Goal: Use online tool/utility: Utilize a website feature to perform a specific function

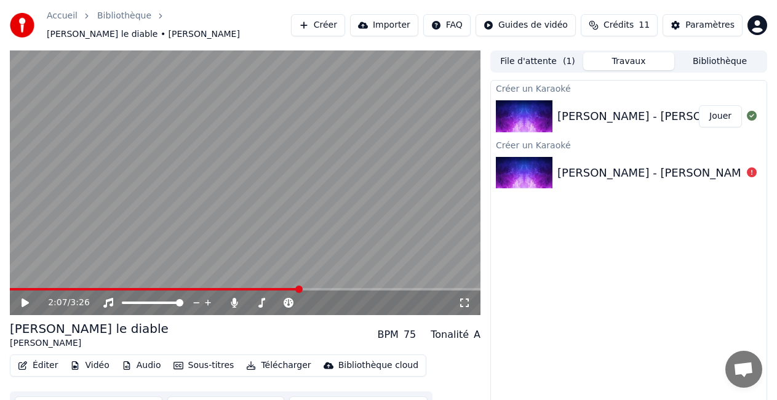
scroll to position [17, 0]
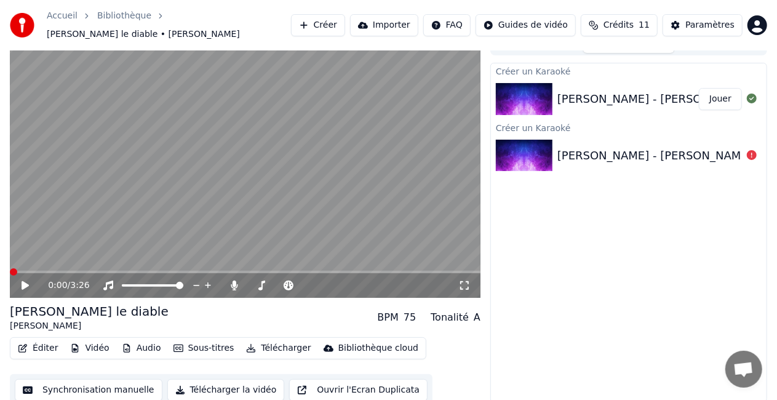
click at [10, 271] on span at bounding box center [10, 272] width 0 height 2
click at [26, 281] on icon at bounding box center [25, 285] width 7 height 9
click at [21, 268] on span at bounding box center [24, 271] width 7 height 7
click at [15, 263] on video at bounding box center [245, 165] width 471 height 265
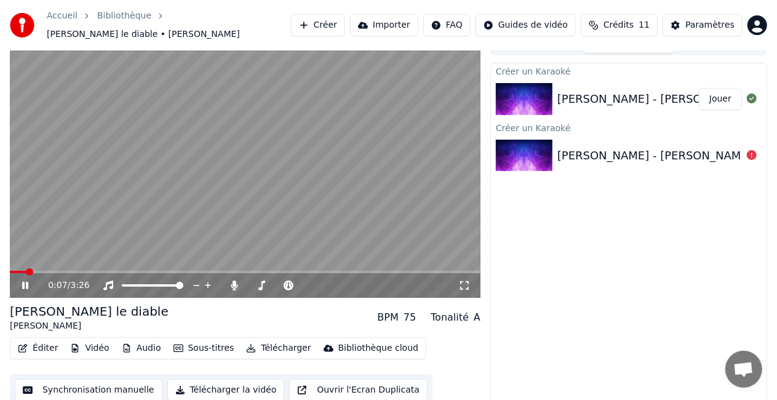
click at [15, 263] on video at bounding box center [245, 165] width 471 height 265
click at [12, 268] on span at bounding box center [15, 271] width 7 height 7
click at [26, 282] on icon at bounding box center [25, 285] width 6 height 7
click at [72, 383] on button "Synchronisation manuelle" at bounding box center [89, 390] width 148 height 22
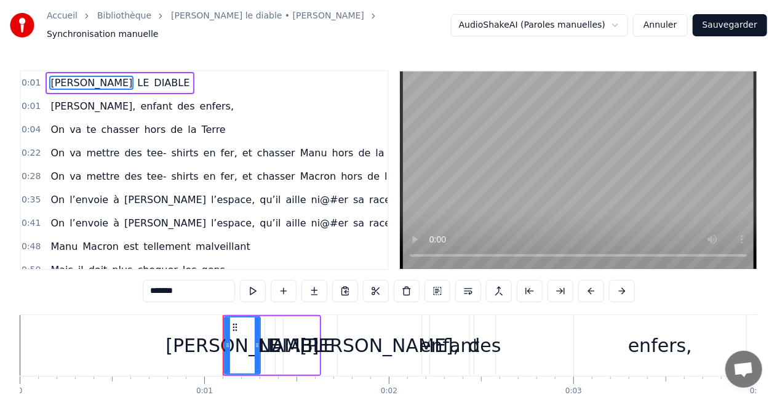
click at [153, 76] on span "DIABLE" at bounding box center [172, 83] width 38 height 14
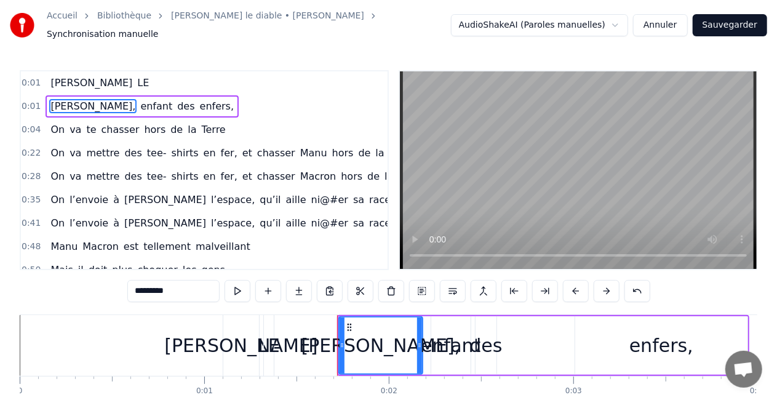
click at [71, 80] on span "[PERSON_NAME]" at bounding box center [91, 83] width 84 height 14
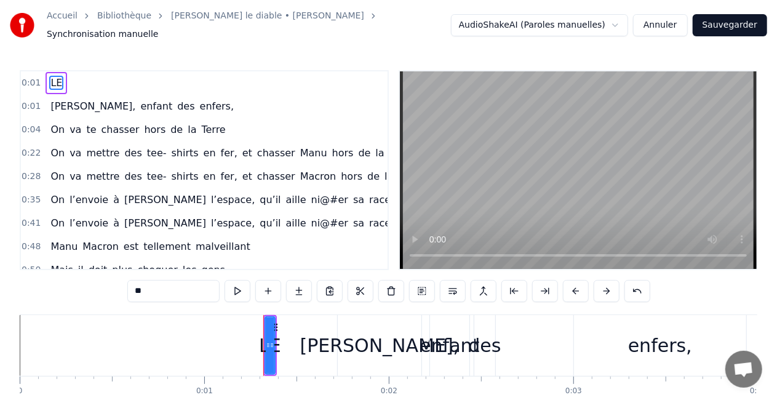
type input "*********"
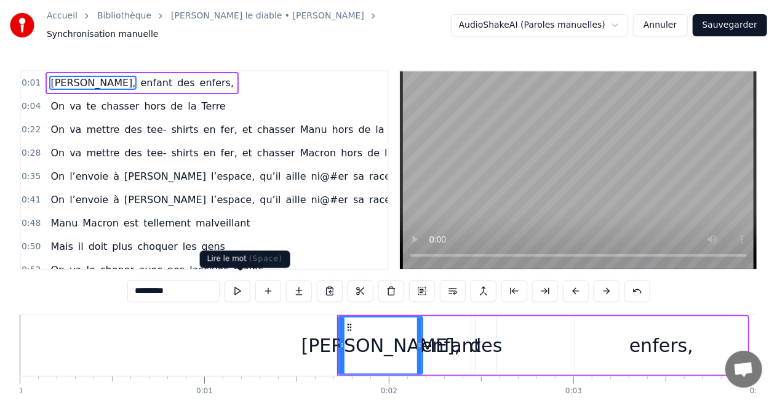
click at [237, 283] on button at bounding box center [238, 291] width 26 height 22
click at [78, 78] on span "[PERSON_NAME]," at bounding box center [92, 83] width 87 height 14
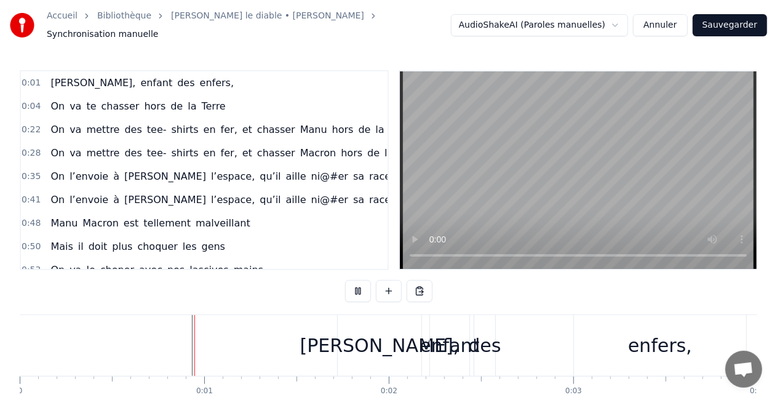
scroll to position [63, 0]
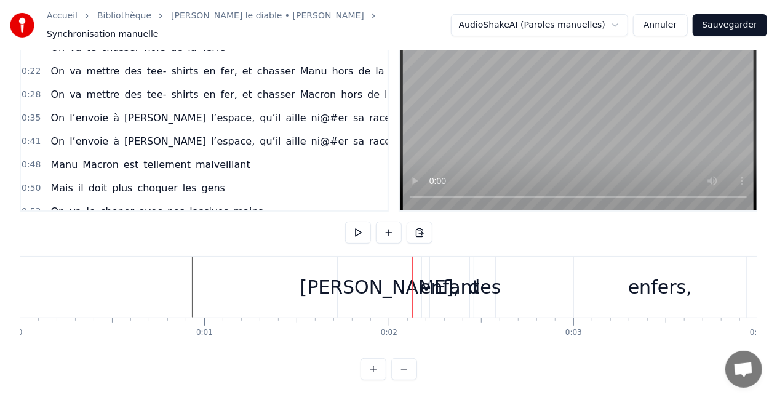
click at [325, 281] on div at bounding box center [325, 287] width 1 height 61
click at [348, 281] on div "[PERSON_NAME]," at bounding box center [379, 287] width 159 height 28
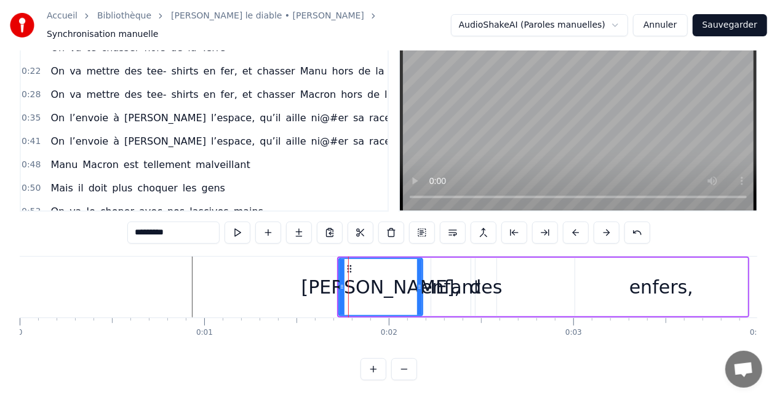
scroll to position [0, 0]
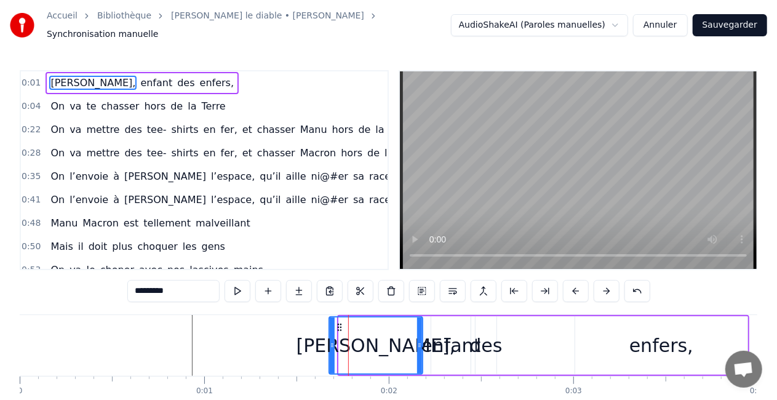
drag, startPoint x: 341, startPoint y: 337, endPoint x: 331, endPoint y: 342, distance: 11.0
click at [331, 342] on icon at bounding box center [332, 345] width 5 height 10
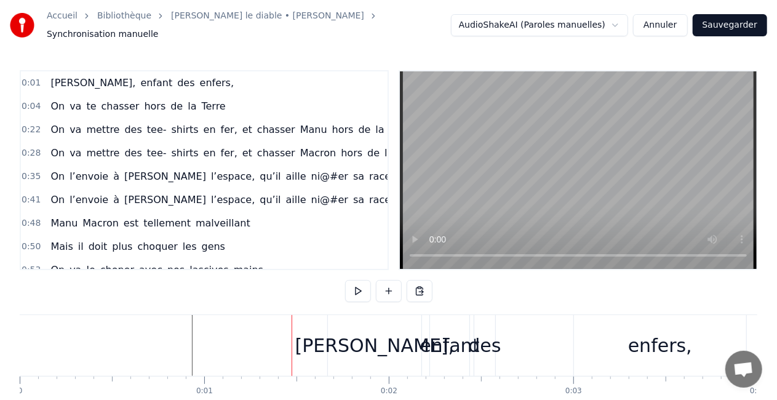
click at [344, 321] on div "[PERSON_NAME]," at bounding box center [375, 345] width 94 height 61
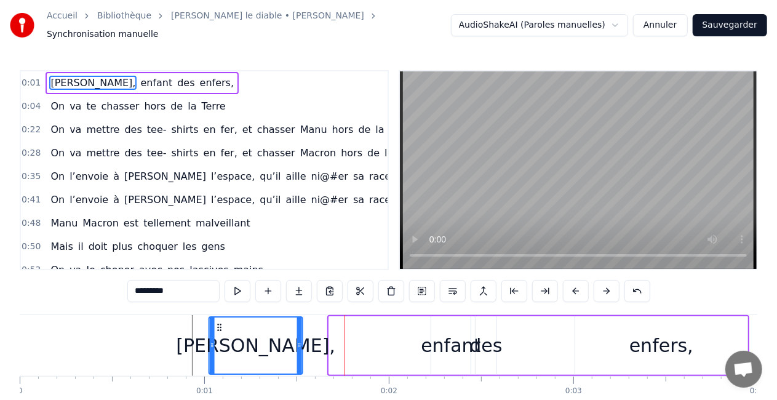
drag, startPoint x: 340, startPoint y: 320, endPoint x: 220, endPoint y: 320, distance: 120.0
click at [220, 327] on circle at bounding box center [220, 327] width 1 height 1
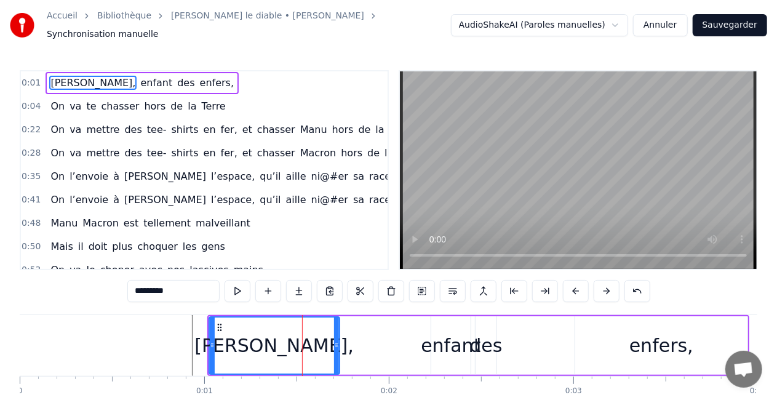
drag, startPoint x: 299, startPoint y: 339, endPoint x: 336, endPoint y: 340, distance: 36.9
click at [336, 340] on icon at bounding box center [336, 345] width 5 height 10
drag, startPoint x: 219, startPoint y: 320, endPoint x: 235, endPoint y: 320, distance: 16.0
click at [235, 320] on div "[PERSON_NAME]," at bounding box center [274, 345] width 129 height 56
drag, startPoint x: 221, startPoint y: 321, endPoint x: 230, endPoint y: 322, distance: 8.7
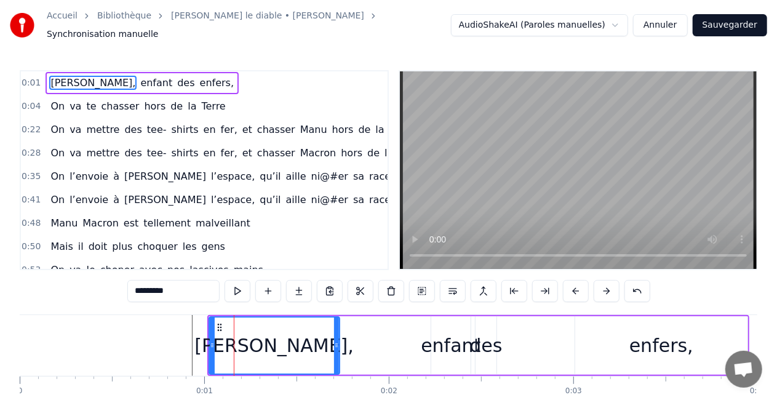
click at [230, 322] on div "[PERSON_NAME]," at bounding box center [274, 345] width 129 height 56
drag, startPoint x: 220, startPoint y: 321, endPoint x: 234, endPoint y: 322, distance: 14.2
click at [234, 322] on div "[PERSON_NAME]," at bounding box center [274, 345] width 129 height 56
click at [218, 324] on circle at bounding box center [218, 324] width 1 height 1
drag, startPoint x: 218, startPoint y: 318, endPoint x: 227, endPoint y: 320, distance: 9.5
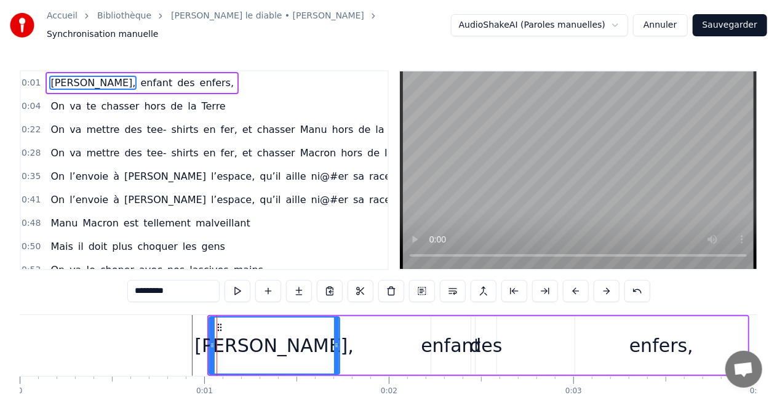
click at [227, 320] on div "[PERSON_NAME]," at bounding box center [274, 345] width 129 height 56
click at [445, 353] on div "enfant" at bounding box center [450, 345] width 39 height 58
type input "******"
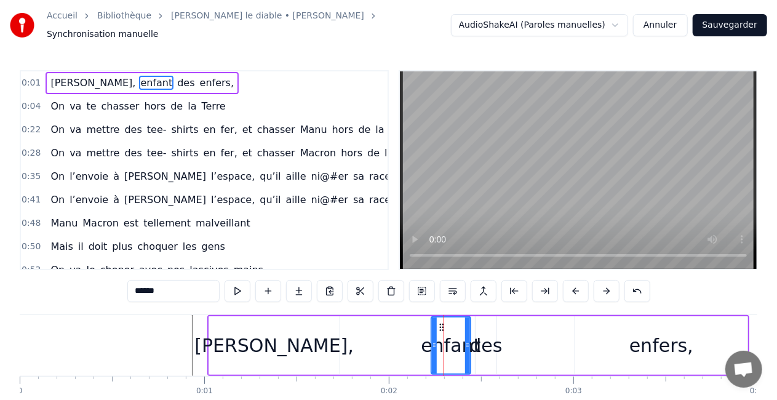
drag, startPoint x: 445, startPoint y: 353, endPoint x: 428, endPoint y: 353, distance: 16.6
click at [428, 353] on div "[PERSON_NAME], enfant des enfers," at bounding box center [478, 345] width 542 height 61
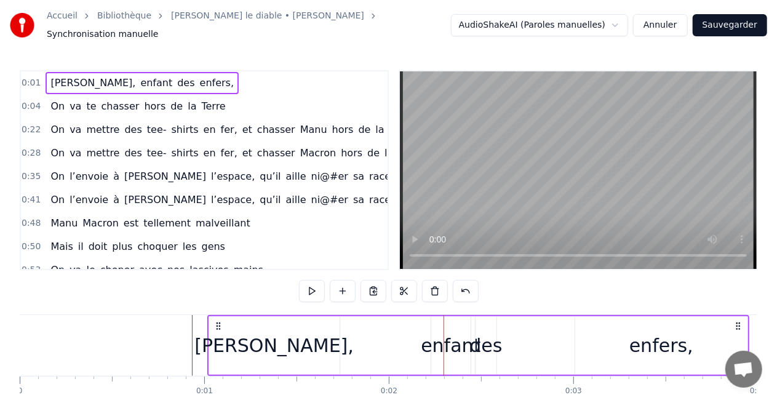
click at [435, 354] on div "enfant" at bounding box center [450, 345] width 39 height 58
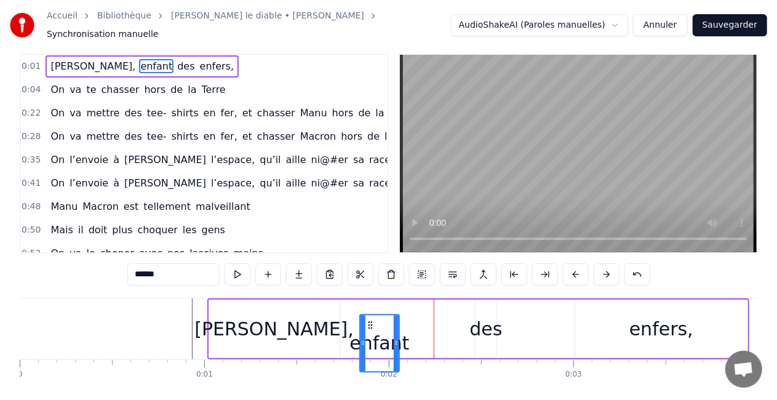
scroll to position [19, 0]
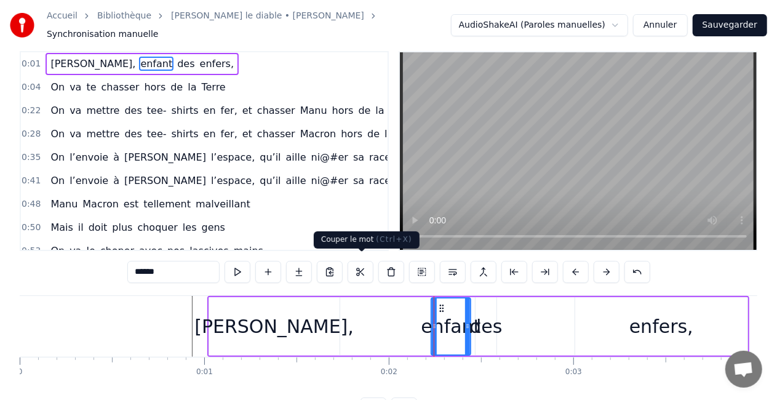
drag, startPoint x: 440, startPoint y: 321, endPoint x: 364, endPoint y: 275, distance: 89.1
click at [364, 275] on div "0:01 [PERSON_NAME], enfant des enfers, 0:04 On va [PERSON_NAME] hors de la Terr…" at bounding box center [389, 235] width 738 height 368
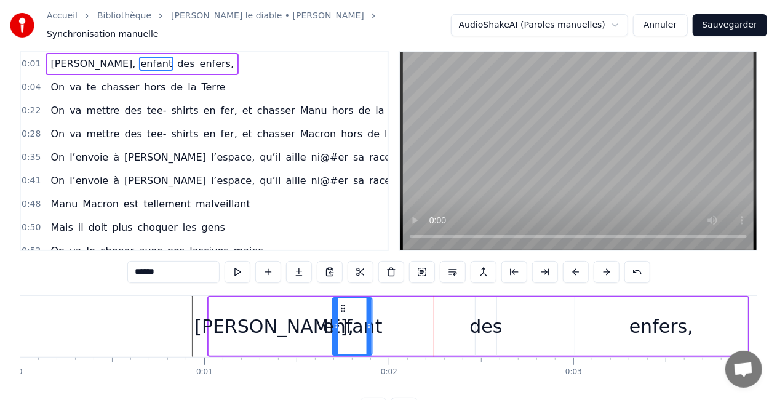
drag, startPoint x: 439, startPoint y: 303, endPoint x: 342, endPoint y: 294, distance: 97.6
click at [342, 298] on div "enfant" at bounding box center [352, 326] width 38 height 56
click at [342, 297] on div "enfant" at bounding box center [352, 326] width 41 height 58
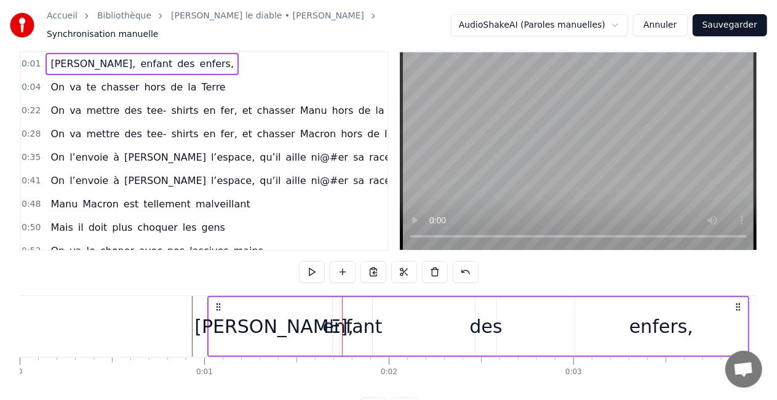
drag, startPoint x: 485, startPoint y: 318, endPoint x: 452, endPoint y: 318, distance: 33.8
click at [452, 318] on div "[PERSON_NAME], enfant des enfers," at bounding box center [478, 326] width 542 height 61
drag, startPoint x: 483, startPoint y: 320, endPoint x: 448, endPoint y: 320, distance: 35.7
click at [448, 320] on div "[PERSON_NAME], enfant des enfers," at bounding box center [478, 326] width 542 height 61
click at [475, 319] on div "des" at bounding box center [485, 326] width 33 height 28
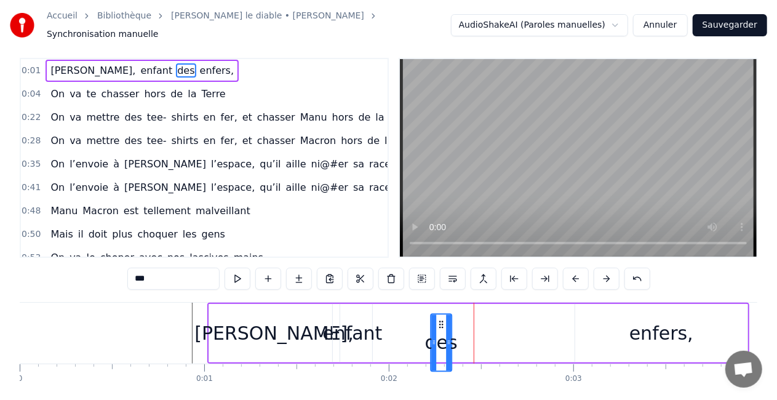
scroll to position [17, 0]
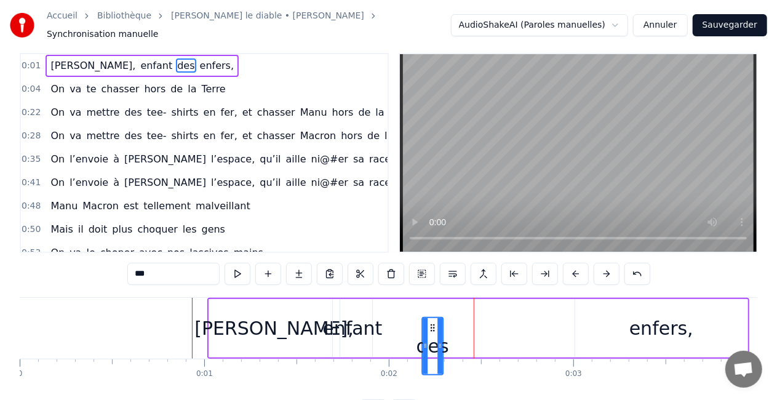
drag, startPoint x: 487, startPoint y: 322, endPoint x: 434, endPoint y: 300, distance: 57.7
click at [434, 300] on div "[PERSON_NAME], enfant des enfers," at bounding box center [478, 328] width 542 height 61
click at [251, 314] on div "[PERSON_NAME]," at bounding box center [273, 328] width 159 height 28
type input "*********"
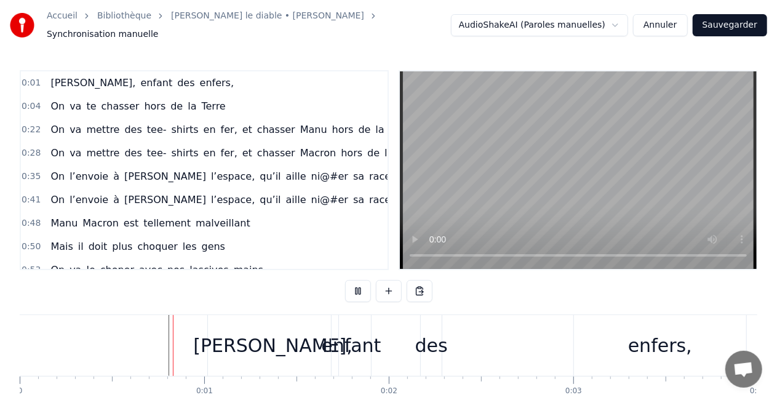
scroll to position [63, 0]
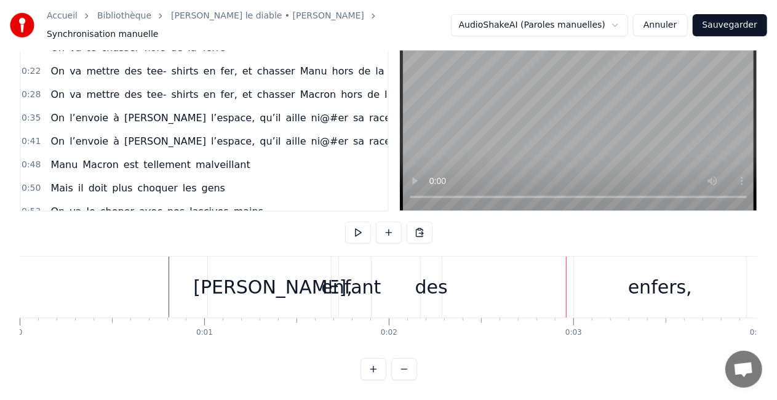
click at [432, 282] on div "des" at bounding box center [431, 287] width 33 height 28
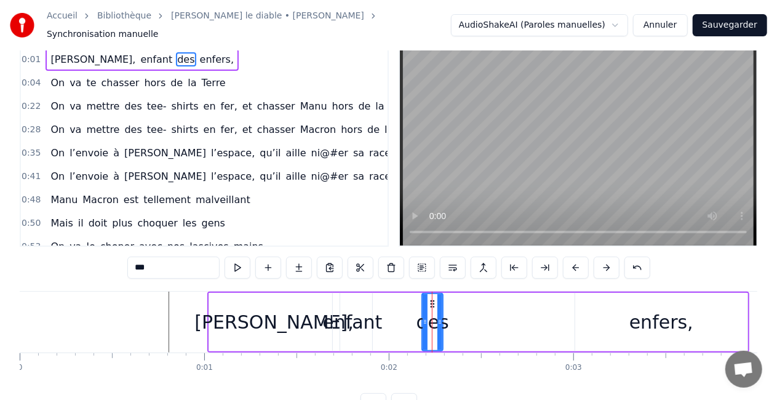
scroll to position [0, 0]
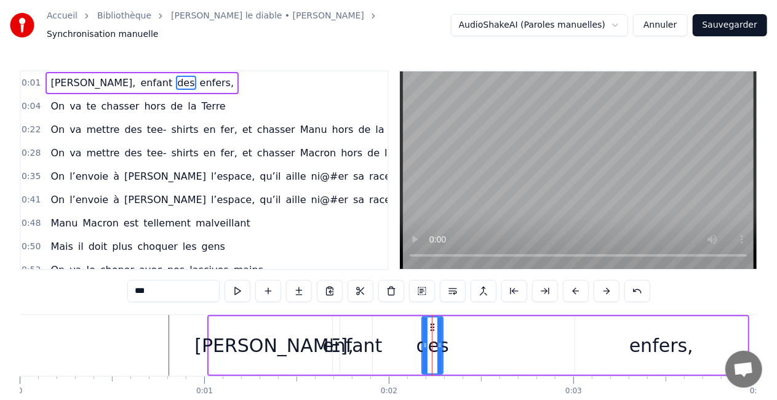
click at [667, 337] on div "enfers," at bounding box center [661, 346] width 64 height 28
type input "*******"
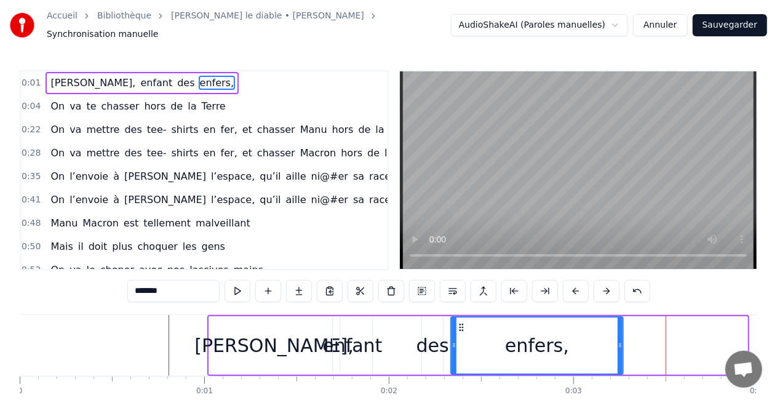
drag, startPoint x: 586, startPoint y: 319, endPoint x: 463, endPoint y: 324, distance: 123.2
click at [463, 324] on icon at bounding box center [461, 327] width 10 height 10
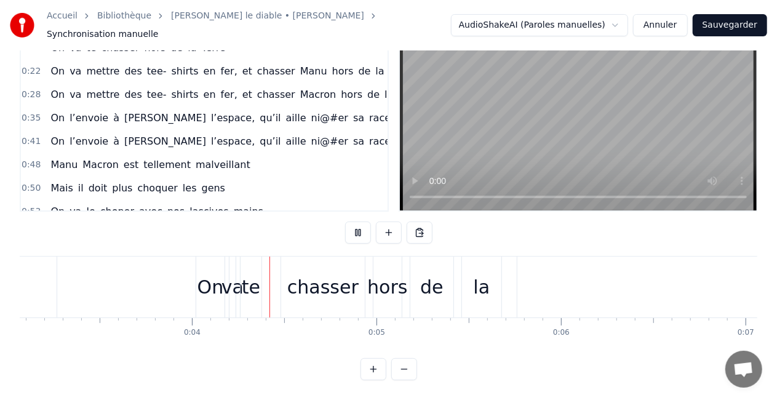
scroll to position [0, 645]
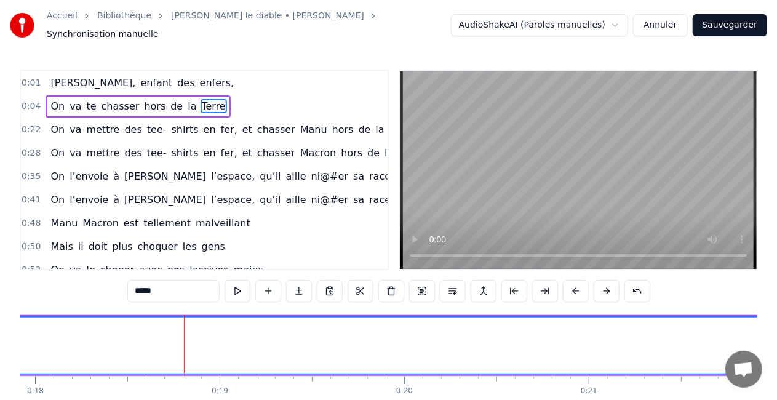
scroll to position [0, 3409]
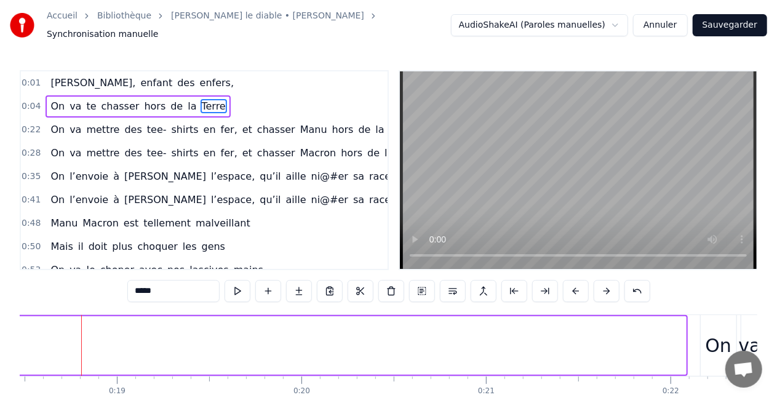
drag, startPoint x: 683, startPoint y: 339, endPoint x: 0, endPoint y: 318, distance: 683.1
click at [0, 318] on div "Accueil Bibliothèque [PERSON_NAME] le diable • [PERSON_NAME] Synchronisation ma…" at bounding box center [388, 219] width 777 height 439
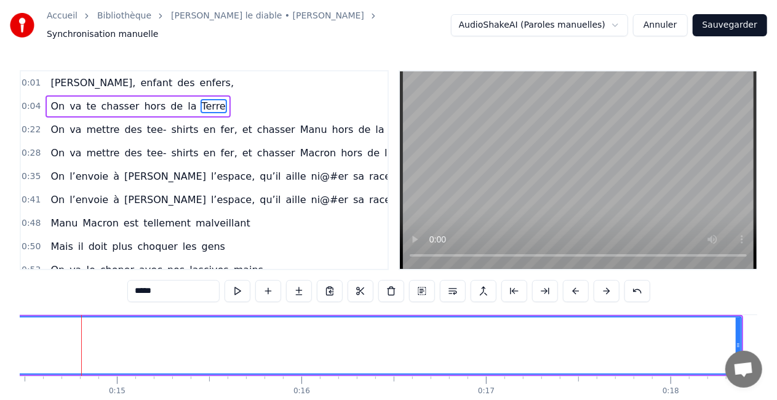
scroll to position [0, 2671]
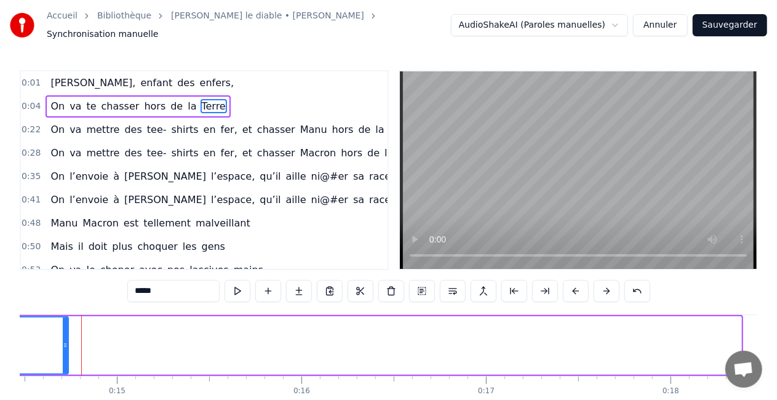
drag, startPoint x: 738, startPoint y: 336, endPoint x: 29, endPoint y: 341, distance: 708.7
click at [63, 341] on icon at bounding box center [65, 345] width 5 height 10
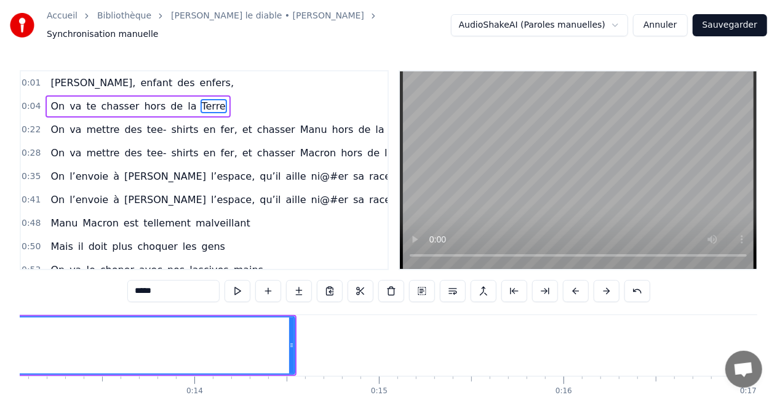
scroll to position [0, 2338]
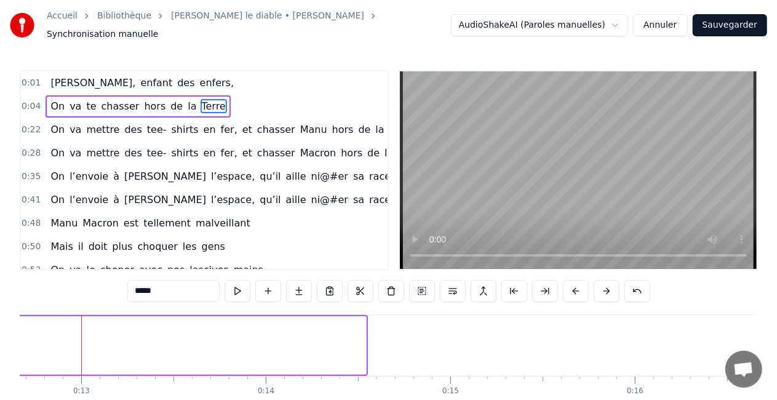
drag, startPoint x: 364, startPoint y: 340, endPoint x: 0, endPoint y: 357, distance: 364.6
click at [0, 357] on div "Accueil Bibliothèque [PERSON_NAME] le diable • [PERSON_NAME] Synchronisation ma…" at bounding box center [388, 219] width 777 height 439
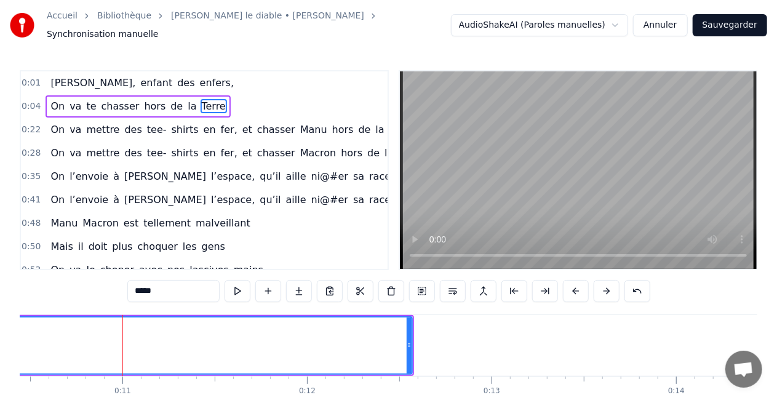
scroll to position [0, 1968]
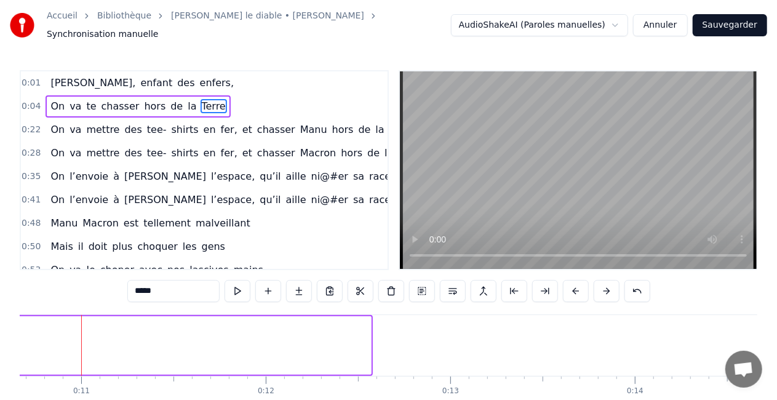
drag, startPoint x: 367, startPoint y: 338, endPoint x: 0, endPoint y: 334, distance: 366.6
click at [0, 334] on div "Accueil Bibliothèque [PERSON_NAME] le diable • [PERSON_NAME] Synchronisation ma…" at bounding box center [388, 219] width 777 height 439
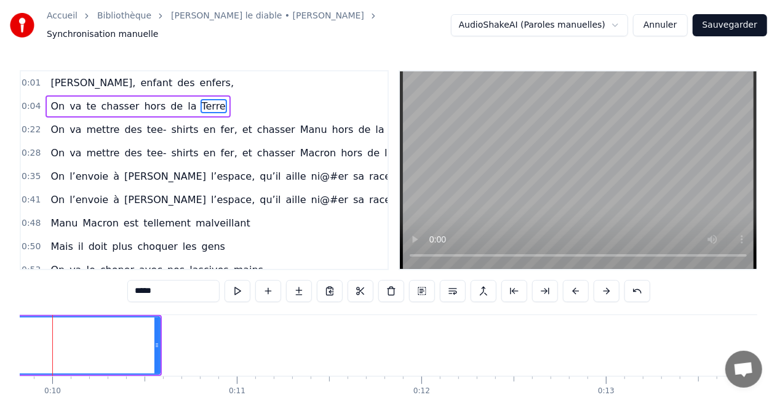
scroll to position [0, 1784]
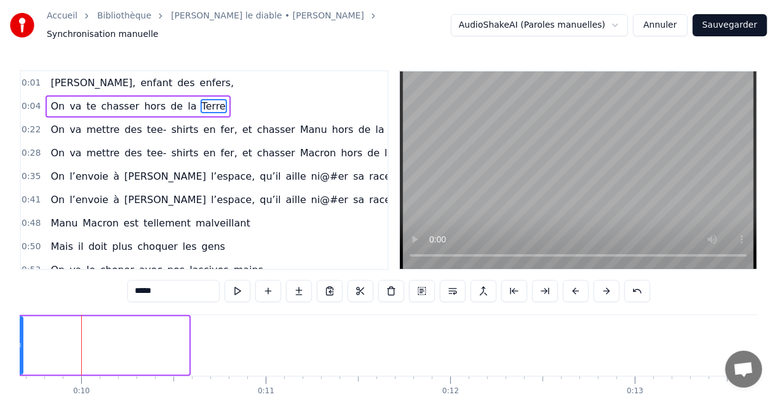
drag, startPoint x: 187, startPoint y: 340, endPoint x: 21, endPoint y: 350, distance: 166.4
click at [21, 350] on div at bounding box center [19, 345] width 5 height 56
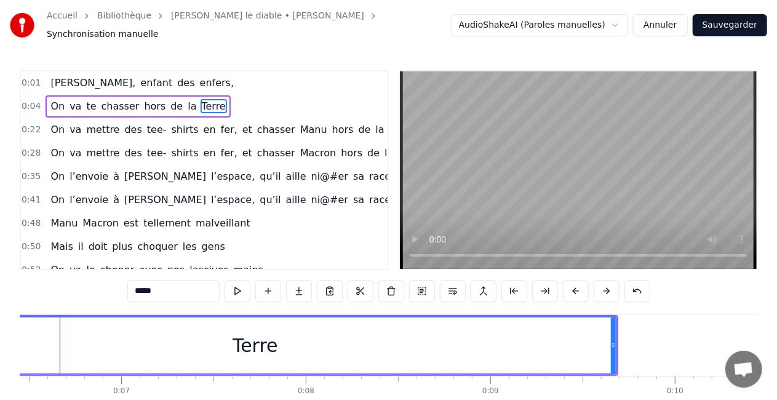
scroll to position [0, 1169]
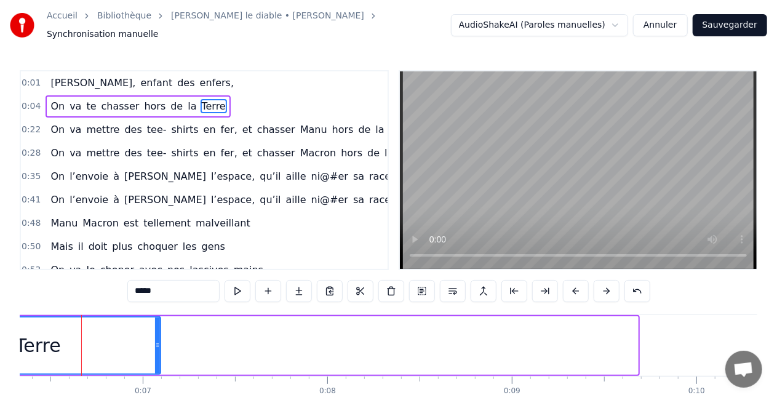
drag, startPoint x: 636, startPoint y: 338, endPoint x: 159, endPoint y: 348, distance: 477.4
click at [159, 348] on div at bounding box center [157, 345] width 5 height 56
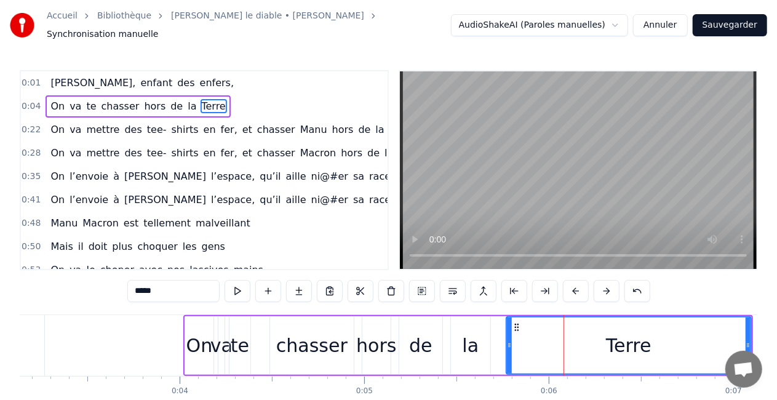
scroll to position [0, 581]
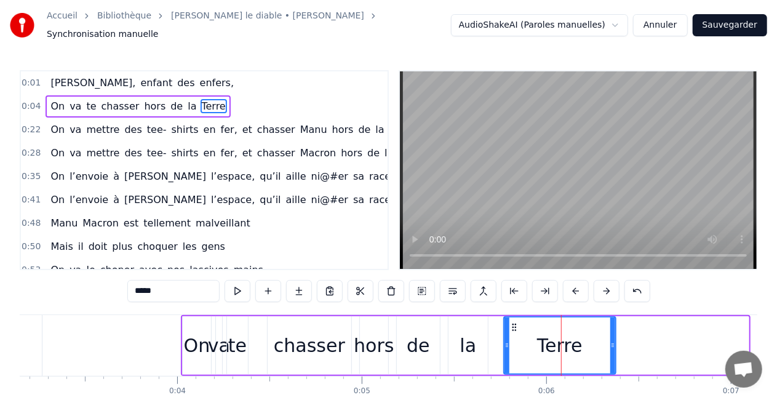
drag, startPoint x: 747, startPoint y: 338, endPoint x: 614, endPoint y: 345, distance: 133.0
click at [614, 345] on div at bounding box center [612, 345] width 5 height 56
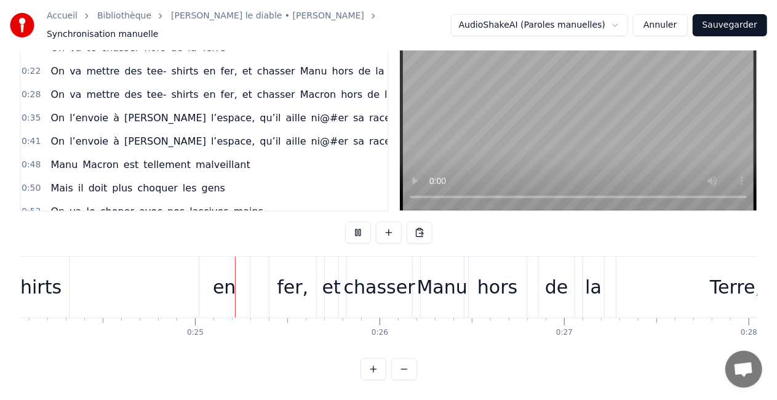
scroll to position [0, 4463]
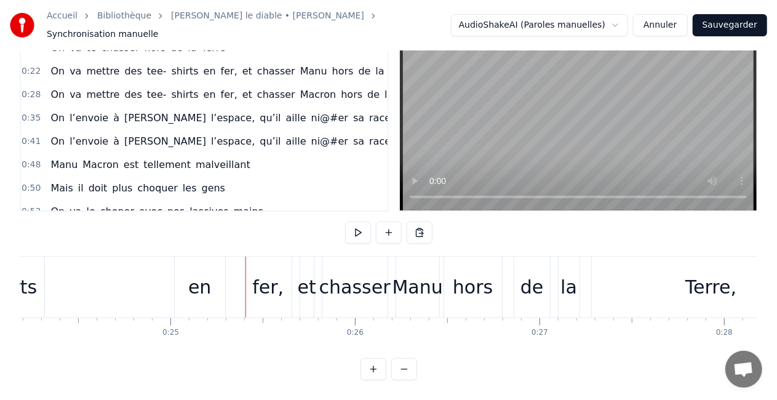
drag, startPoint x: 213, startPoint y: 278, endPoint x: 121, endPoint y: 282, distance: 92.3
click at [121, 282] on div "On va mettre des tee- shirts en fer, et [PERSON_NAME] hors de la Terre," at bounding box center [239, 287] width 1187 height 61
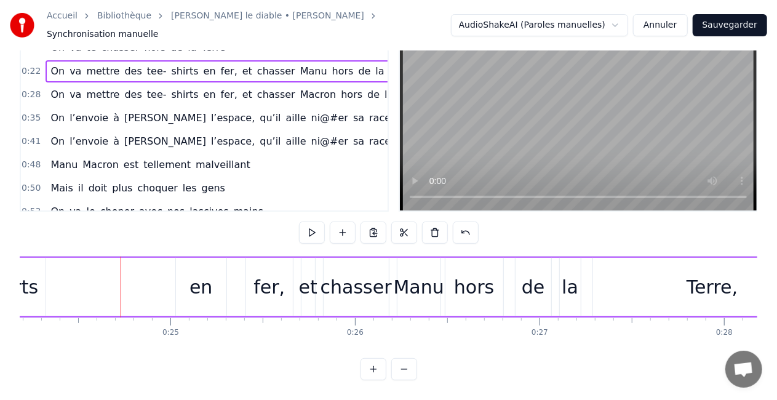
click at [194, 280] on div "en" at bounding box center [200, 287] width 23 height 28
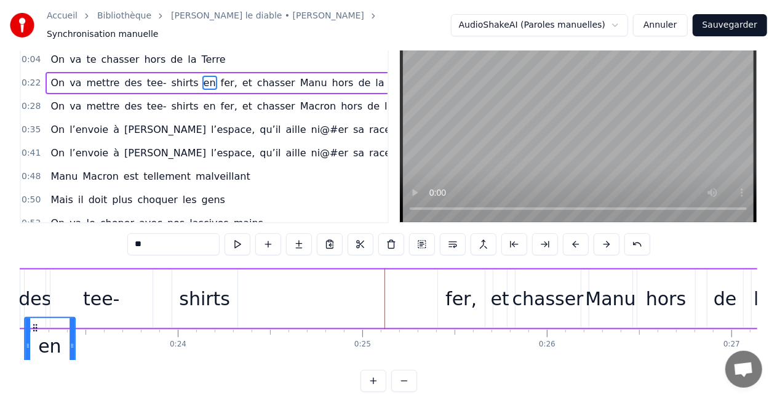
scroll to position [0, 4205]
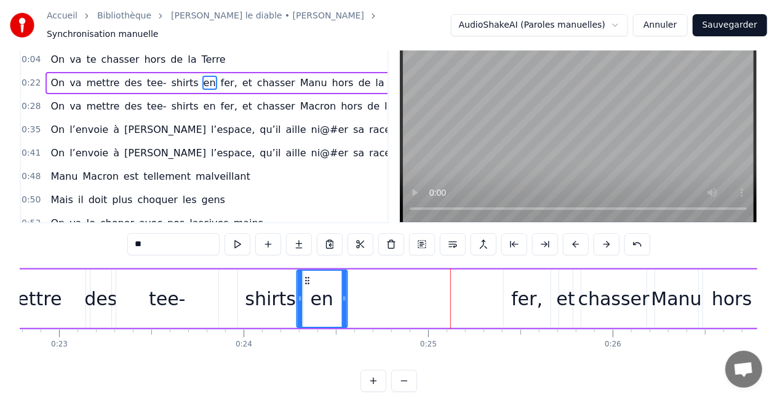
drag, startPoint x: 185, startPoint y: 320, endPoint x: 304, endPoint y: 303, distance: 120.6
click at [304, 303] on div "en" at bounding box center [321, 299] width 49 height 56
drag, startPoint x: 52, startPoint y: 276, endPoint x: 308, endPoint y: 284, distance: 256.0
drag, startPoint x: 520, startPoint y: 292, endPoint x: 488, endPoint y: 287, distance: 32.4
click at [488, 287] on div "On va mettre des tee- shirts en fer, et [PERSON_NAME] hors de la Terre," at bounding box center [497, 298] width 1187 height 61
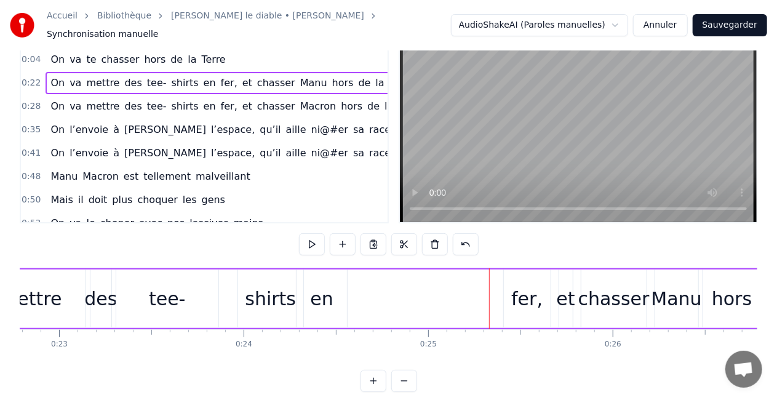
click at [533, 290] on div "fer," at bounding box center [526, 299] width 31 height 28
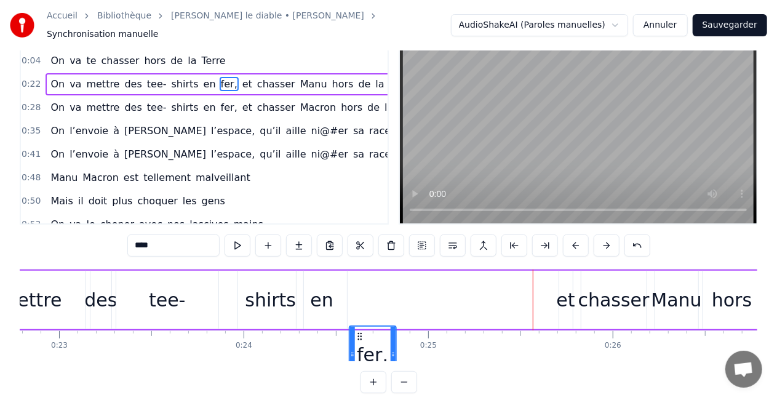
scroll to position [54, 0]
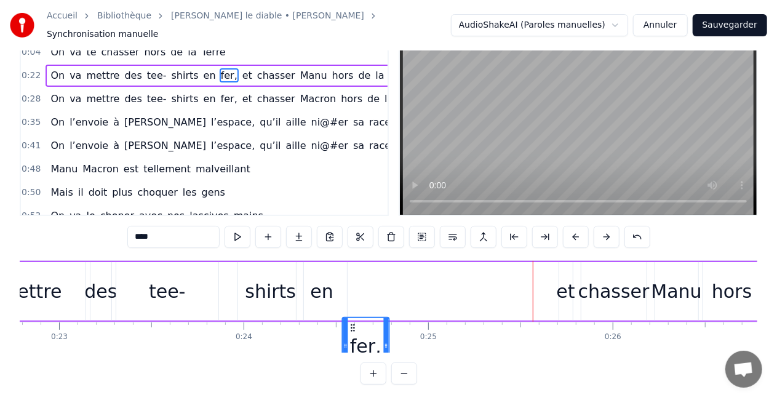
drag, startPoint x: 514, startPoint y: 319, endPoint x: 354, endPoint y: 273, distance: 166.9
click at [354, 273] on div "On va mettre des tee- shirts en fer, et [PERSON_NAME] hors de la Terre," at bounding box center [497, 291] width 1187 height 61
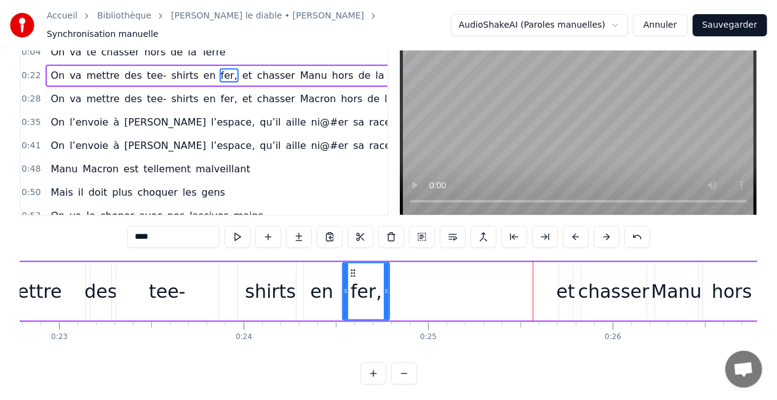
drag, startPoint x: 258, startPoint y: 285, endPoint x: 247, endPoint y: 285, distance: 10.5
click at [247, 285] on div "shirts" at bounding box center [270, 291] width 65 height 58
type input "******"
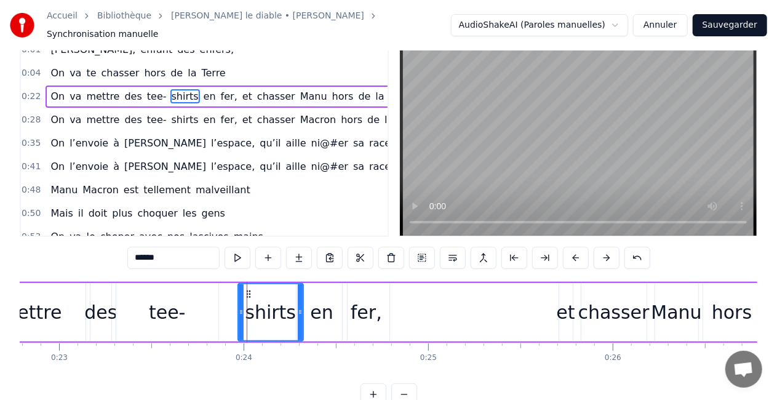
scroll to position [0, 0]
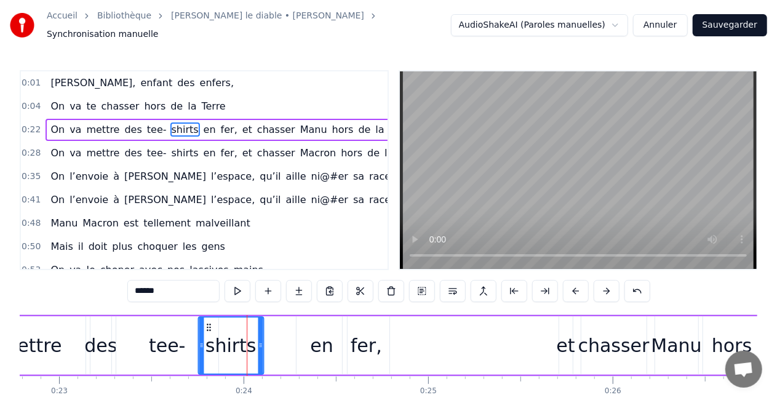
drag, startPoint x: 249, startPoint y: 322, endPoint x: 210, endPoint y: 324, distance: 38.8
click at [210, 324] on icon at bounding box center [209, 327] width 10 height 10
drag, startPoint x: 314, startPoint y: 337, endPoint x: 268, endPoint y: 336, distance: 45.5
click at [268, 336] on div "On va mettre des tee- shirts en fer, et [PERSON_NAME] hors de la Terre," at bounding box center [497, 345] width 1187 height 61
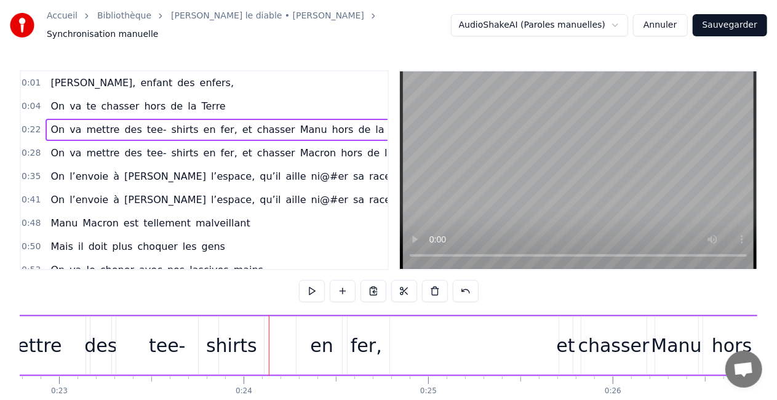
click at [320, 341] on div "en" at bounding box center [321, 346] width 23 height 28
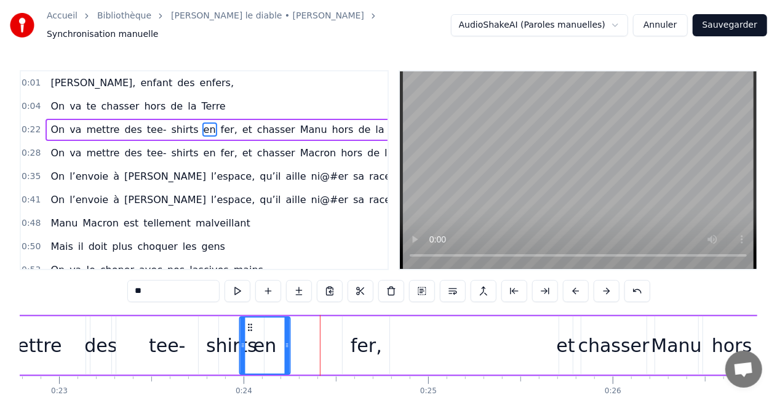
drag, startPoint x: 307, startPoint y: 322, endPoint x: 250, endPoint y: 325, distance: 57.3
click at [250, 325] on icon at bounding box center [250, 327] width 10 height 10
click at [357, 341] on div "fer," at bounding box center [366, 346] width 31 height 28
type input "****"
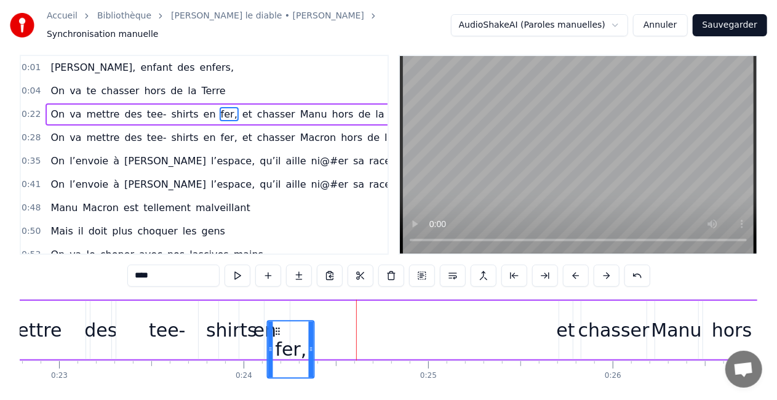
scroll to position [19, 0]
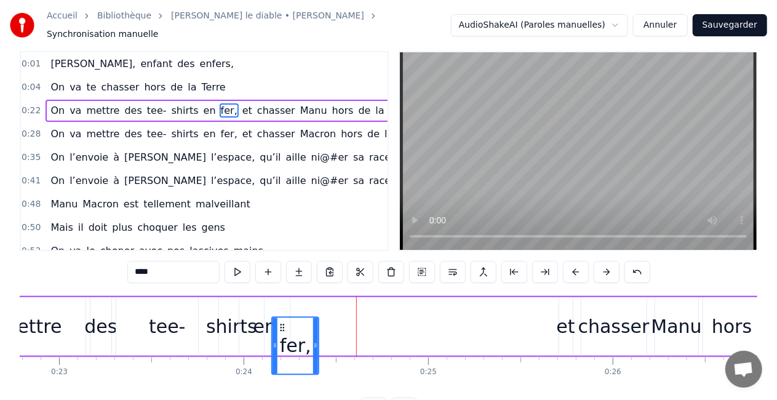
drag, startPoint x: 351, startPoint y: 321, endPoint x: 279, endPoint y: 308, distance: 72.6
click at [279, 308] on div "On va mettre des tee- shirts en fer, et [PERSON_NAME] hors de la Terre," at bounding box center [497, 326] width 1187 height 61
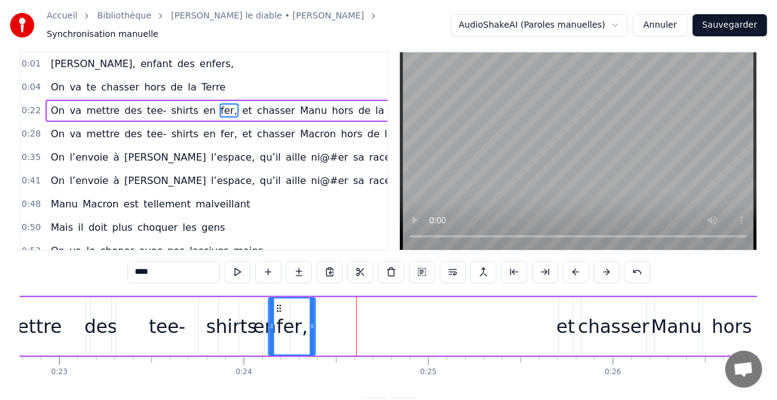
click at [276, 303] on icon at bounding box center [279, 308] width 10 height 10
click at [92, 265] on div "0:01 [PERSON_NAME], enfant des enfers, 0:04 On va [PERSON_NAME] hors de la Terr…" at bounding box center [389, 235] width 738 height 368
click at [405, 306] on div "On va mettre des tee- shirts en fer, et [PERSON_NAME] hors de la Terre," at bounding box center [497, 326] width 1187 height 61
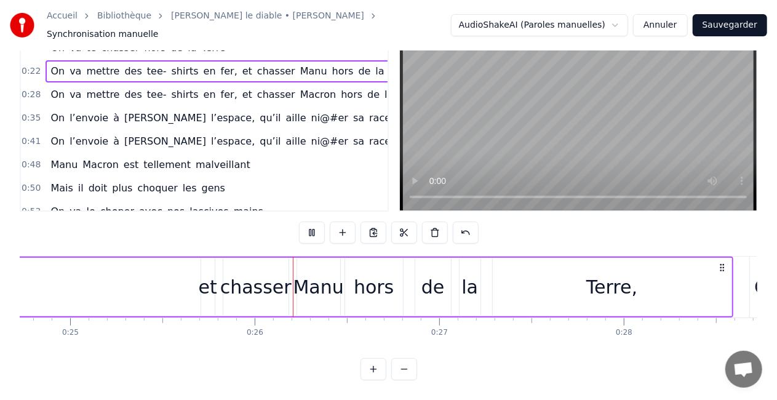
scroll to position [0, 4684]
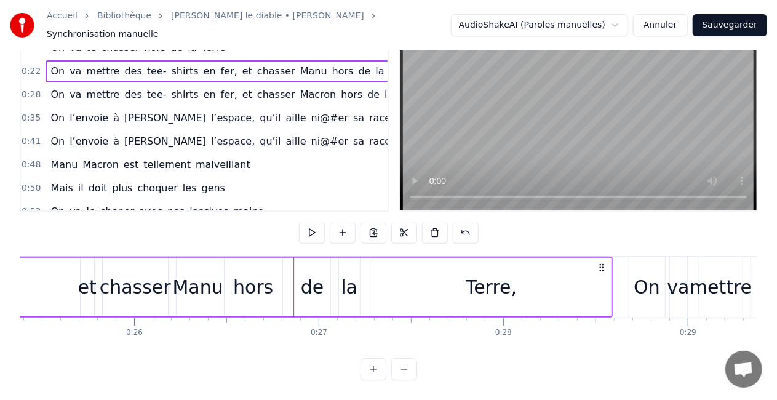
click at [87, 279] on div "et" at bounding box center [87, 287] width 18 height 28
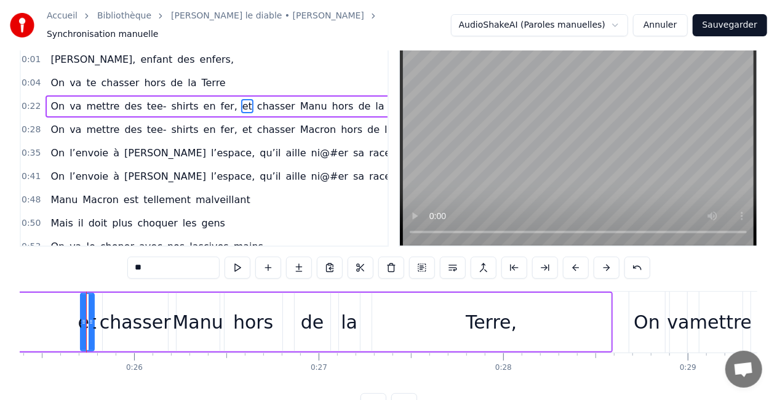
scroll to position [0, 0]
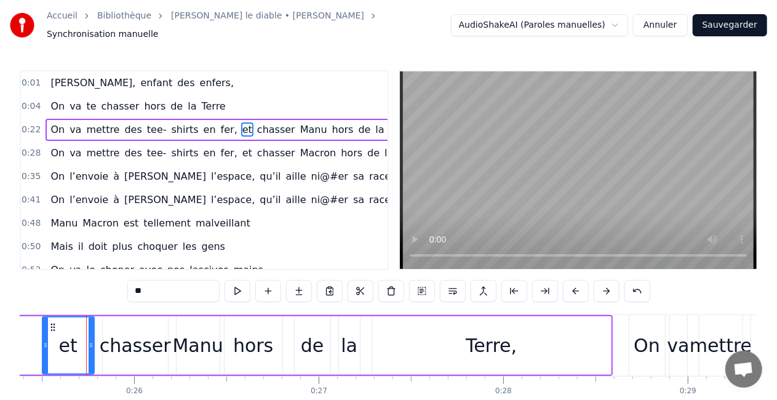
drag, startPoint x: 84, startPoint y: 338, endPoint x: 46, endPoint y: 338, distance: 38.1
click at [46, 340] on icon at bounding box center [45, 345] width 5 height 10
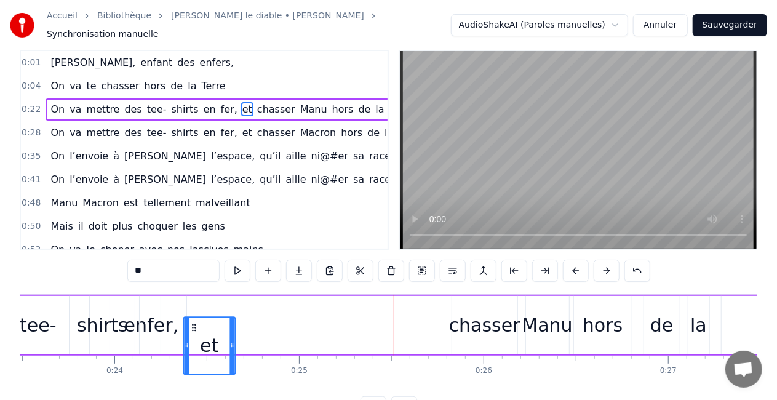
scroll to position [0, 4325]
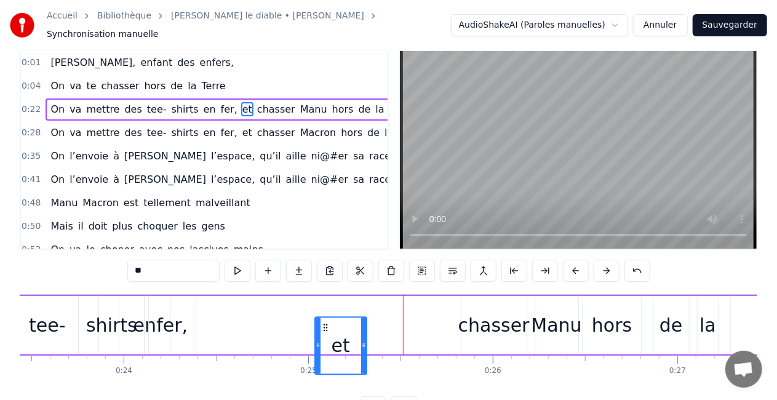
drag, startPoint x: 89, startPoint y: 321, endPoint x: 326, endPoint y: 292, distance: 238.6
click at [326, 295] on div "On va mettre des tee- shirts en fer, et [PERSON_NAME] hors de la Terre," at bounding box center [377, 325] width 1187 height 61
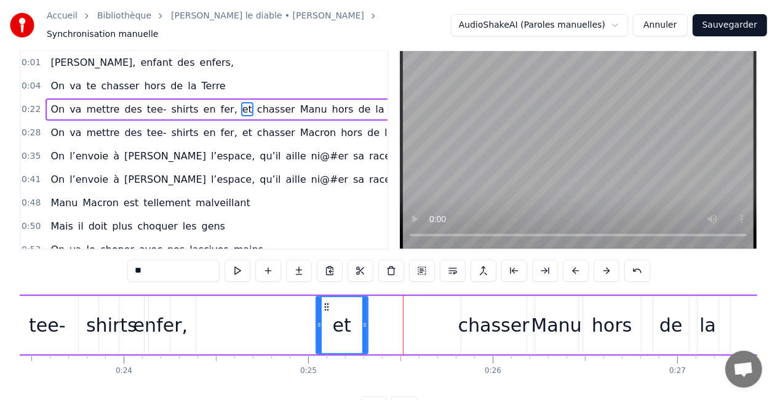
click at [499, 327] on div "chasser" at bounding box center [493, 325] width 71 height 28
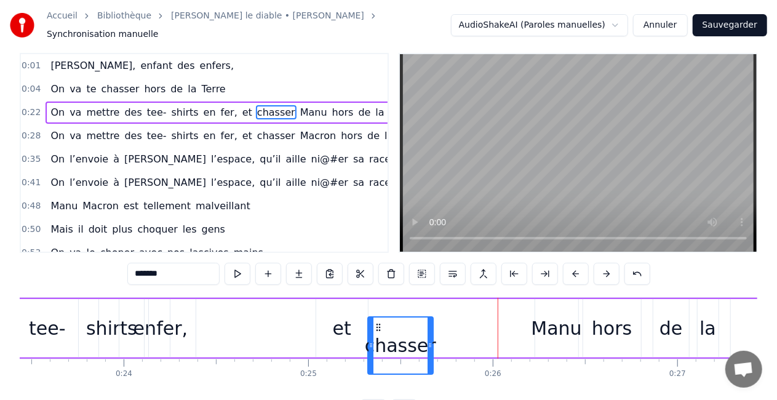
scroll to position [18, 0]
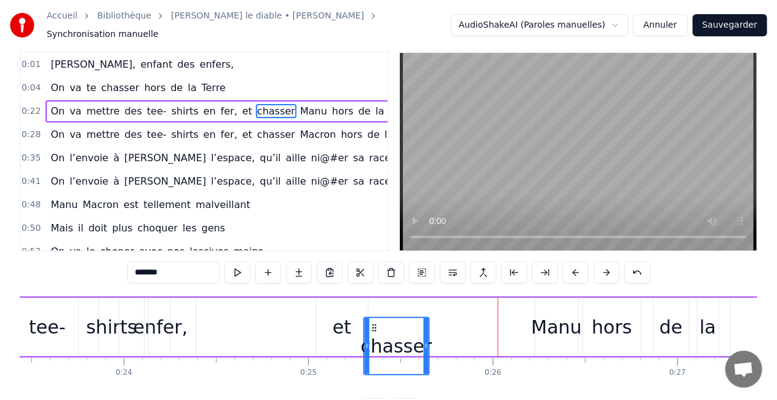
drag, startPoint x: 471, startPoint y: 319, endPoint x: 373, endPoint y: 301, distance: 99.5
click at [373, 301] on div "On va mettre des tee- shirts en fer, et [PERSON_NAME] hors de la Terre," at bounding box center [377, 326] width 1187 height 61
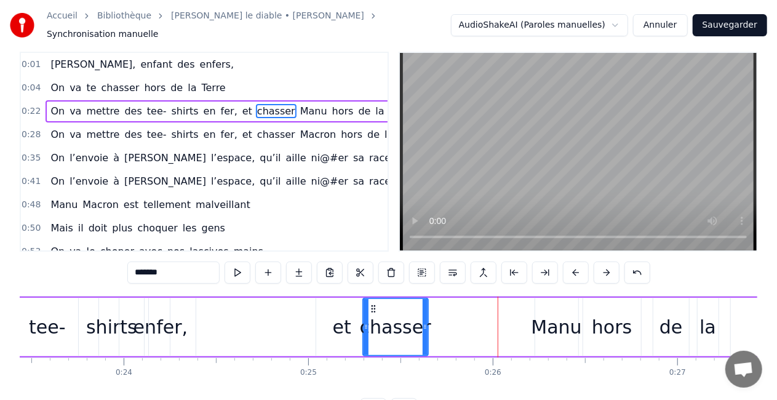
drag, startPoint x: 562, startPoint y: 327, endPoint x: 551, endPoint y: 327, distance: 10.5
click at [551, 327] on div "Manu" at bounding box center [556, 327] width 50 height 28
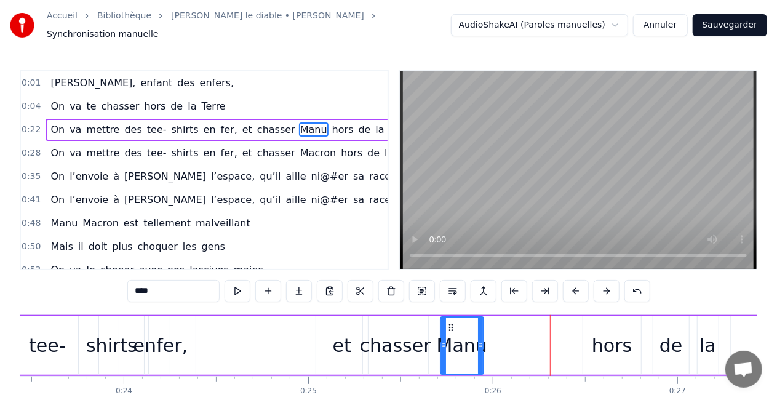
drag, startPoint x: 546, startPoint y: 320, endPoint x: 452, endPoint y: 324, distance: 94.8
click at [452, 324] on icon at bounding box center [451, 327] width 10 height 10
click at [597, 338] on div "hors" at bounding box center [612, 346] width 40 height 28
type input "****"
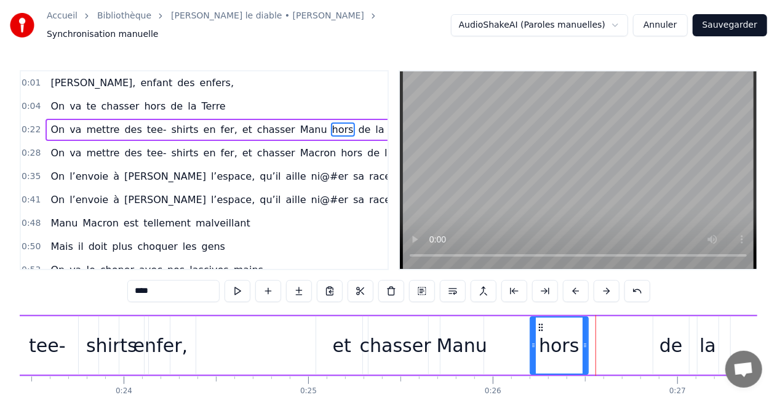
drag, startPoint x: 592, startPoint y: 317, endPoint x: 539, endPoint y: 321, distance: 53.0
click at [539, 322] on icon at bounding box center [541, 327] width 10 height 10
click at [265, 345] on div "On va mettre des tee- shirts en fer, et [PERSON_NAME] hors de la Terre," at bounding box center [377, 345] width 1187 height 61
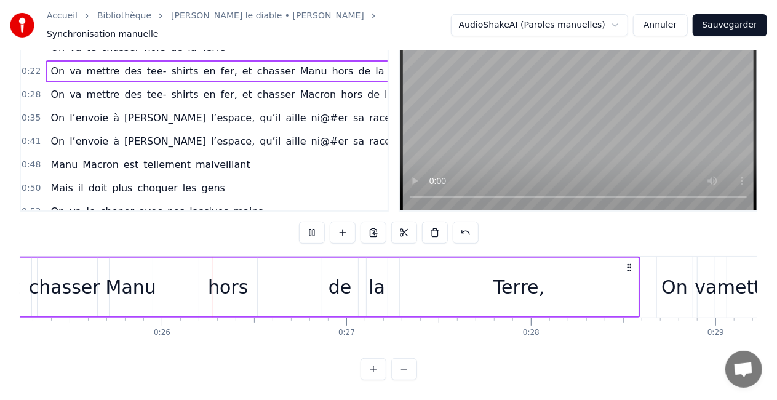
scroll to position [0, 4673]
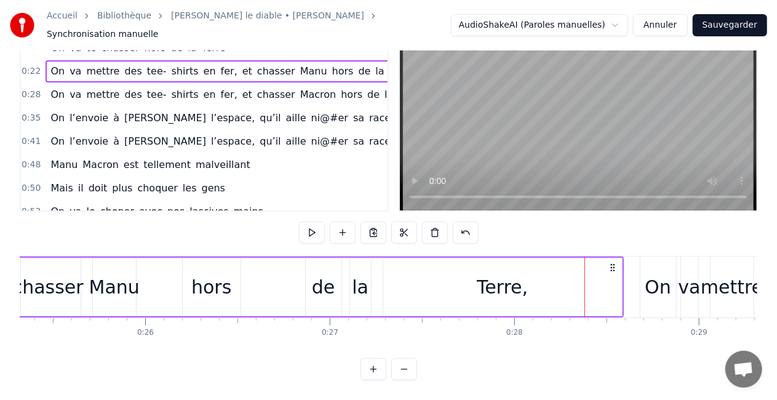
click at [326, 276] on div "de" at bounding box center [323, 287] width 23 height 28
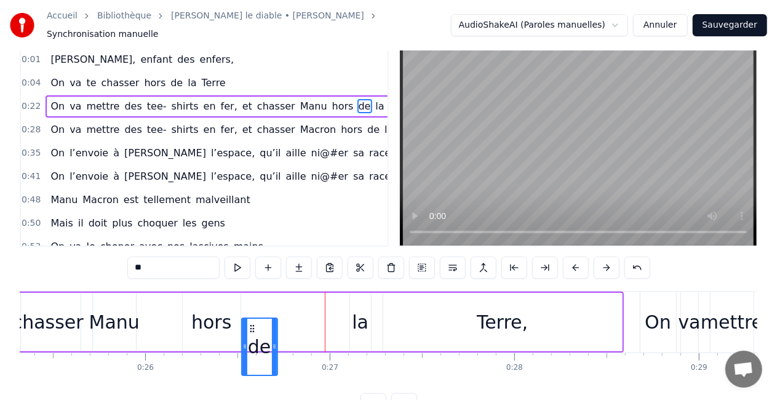
scroll to position [26, 0]
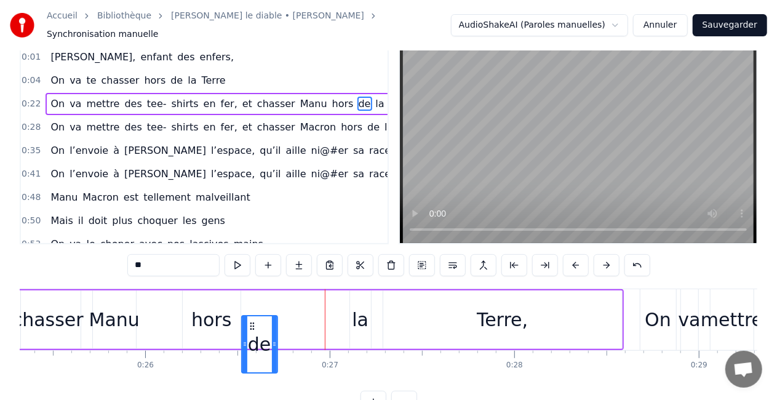
drag, startPoint x: 315, startPoint y: 319, endPoint x: 255, endPoint y: 317, distance: 60.3
click at [255, 321] on icon at bounding box center [252, 326] width 10 height 10
click at [362, 312] on div "la" at bounding box center [360, 320] width 17 height 28
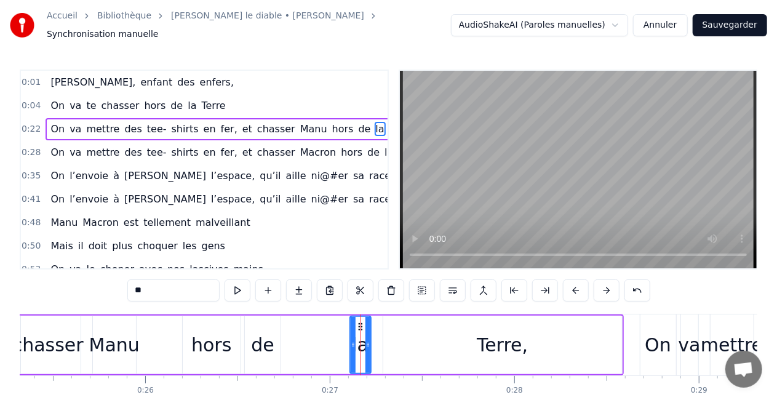
scroll to position [0, 0]
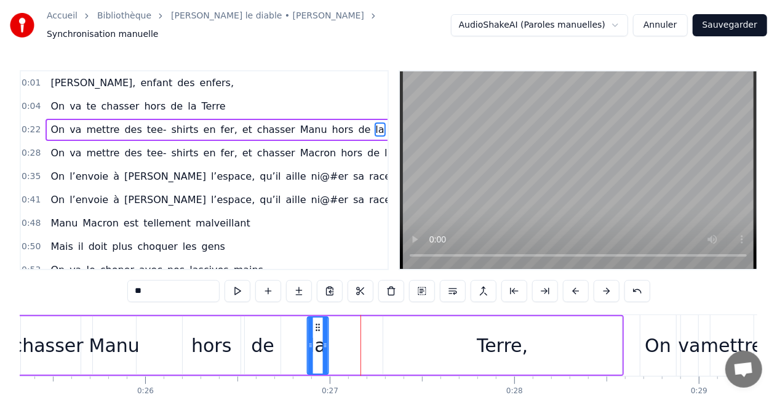
drag, startPoint x: 360, startPoint y: 322, endPoint x: 317, endPoint y: 324, distance: 43.1
click at [317, 324] on icon at bounding box center [317, 327] width 10 height 10
click at [502, 336] on div "Terre," at bounding box center [502, 346] width 51 height 28
type input "******"
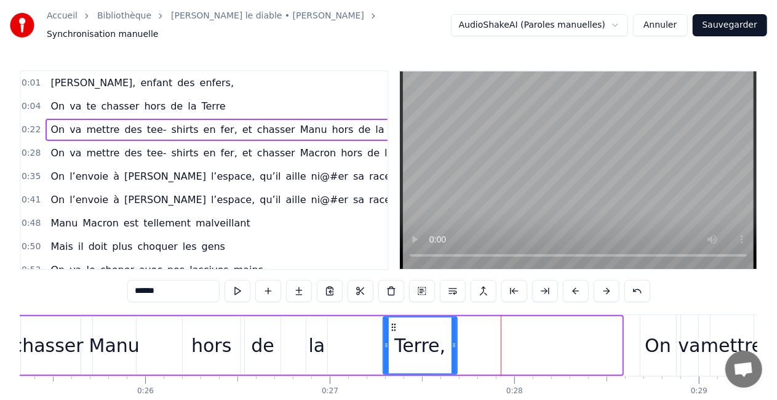
drag, startPoint x: 618, startPoint y: 336, endPoint x: 454, endPoint y: 341, distance: 163.7
click at [454, 341] on icon at bounding box center [454, 345] width 5 height 10
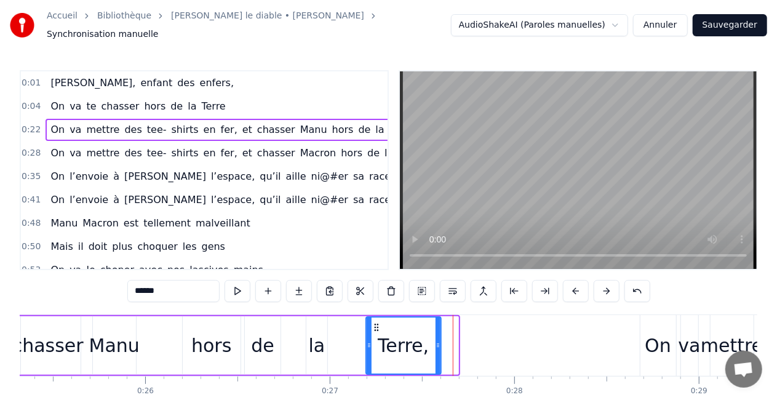
drag, startPoint x: 392, startPoint y: 322, endPoint x: 375, endPoint y: 321, distance: 17.2
click at [375, 322] on icon at bounding box center [377, 327] width 10 height 10
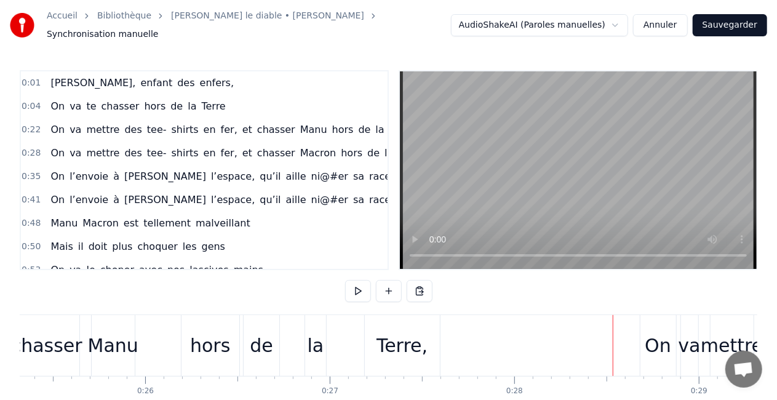
click at [662, 340] on div "On" at bounding box center [658, 346] width 26 height 28
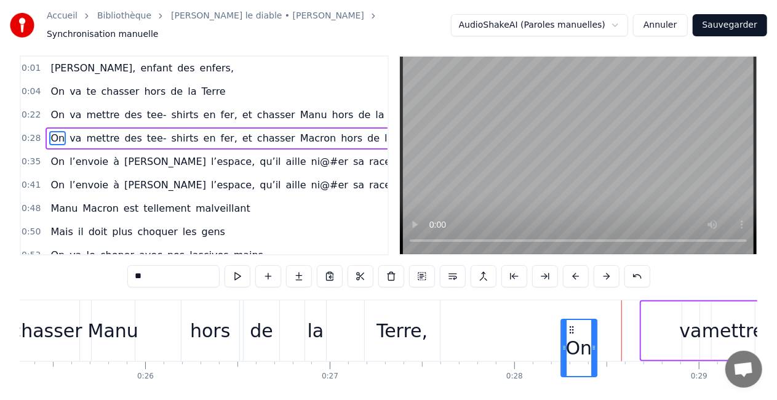
scroll to position [17, 0]
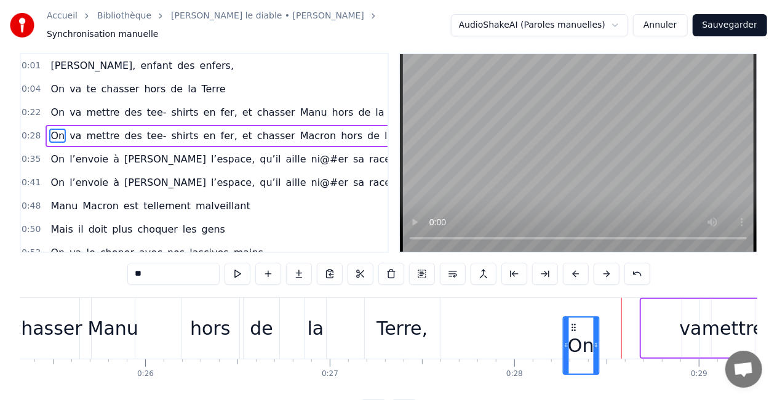
drag, startPoint x: 652, startPoint y: 320, endPoint x: 574, endPoint y: 310, distance: 78.7
click at [574, 316] on div "On" at bounding box center [580, 345] width 37 height 58
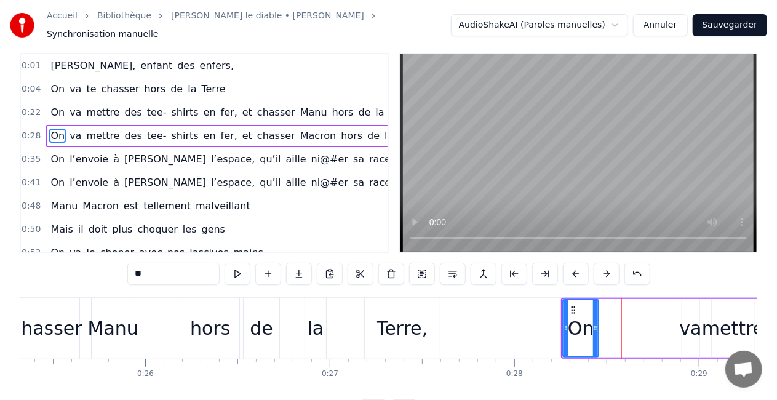
click at [689, 323] on div "va" at bounding box center [691, 328] width 22 height 28
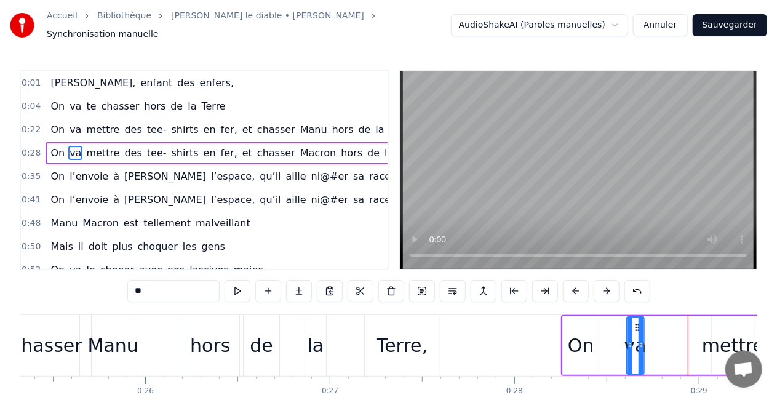
drag, startPoint x: 692, startPoint y: 321, endPoint x: 637, endPoint y: 325, distance: 55.5
click at [637, 325] on icon at bounding box center [637, 327] width 10 height 10
click at [728, 337] on div "mettre" at bounding box center [733, 346] width 62 height 28
type input "******"
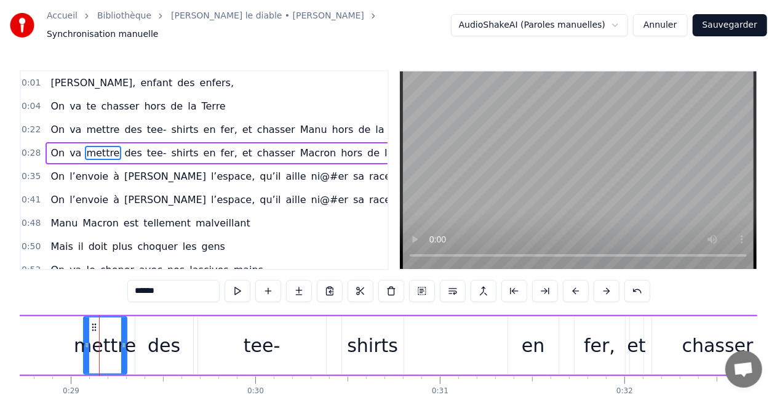
scroll to position [0, 5318]
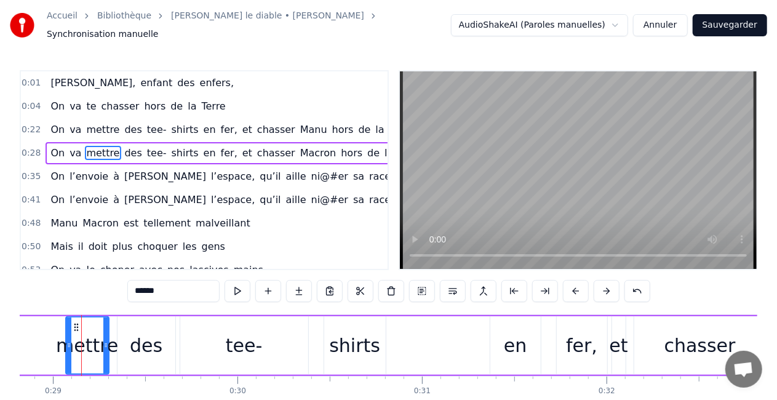
drag, startPoint x: 351, startPoint y: 341, endPoint x: 278, endPoint y: 337, distance: 72.7
click at [278, 337] on div "On va mettre des tee- shirts en fer, et [PERSON_NAME] Macron hors de la Terre," at bounding box center [544, 345] width 1258 height 61
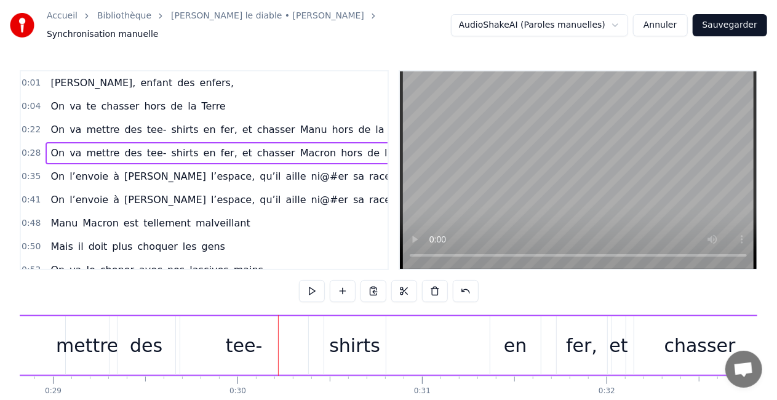
click at [341, 337] on div "shirts" at bounding box center [354, 346] width 51 height 28
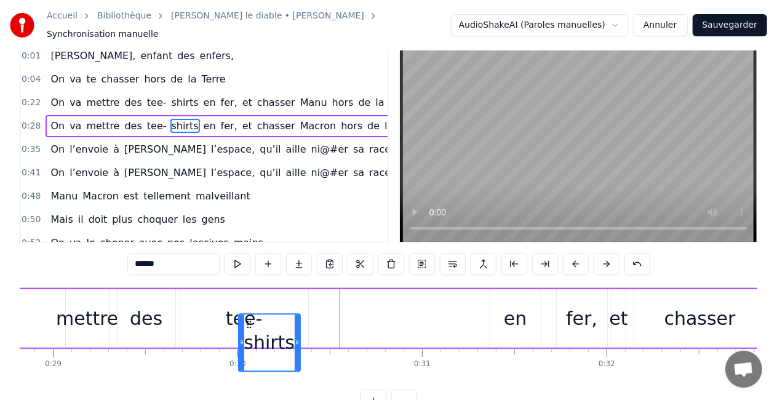
scroll to position [34, 0]
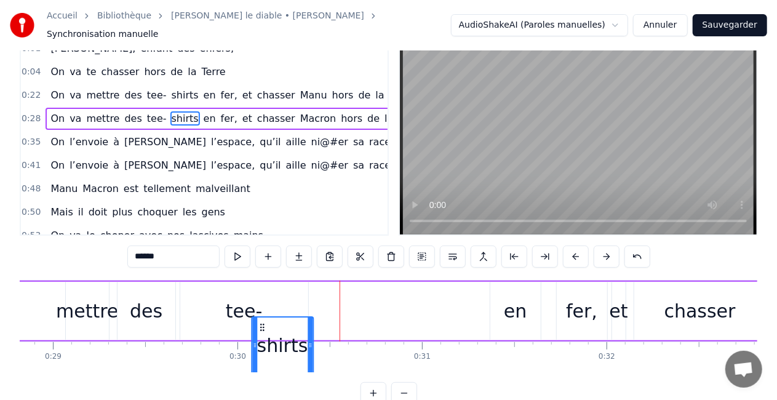
drag, startPoint x: 333, startPoint y: 321, endPoint x: 261, endPoint y: 300, distance: 74.9
click at [261, 300] on div "On va mettre des tee- shirts en fer, et [PERSON_NAME] Macron hors de la Terre," at bounding box center [544, 311] width 1258 height 61
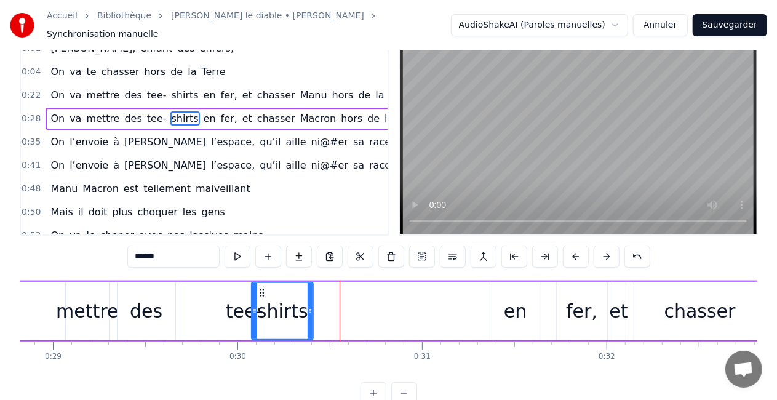
drag, startPoint x: 242, startPoint y: 305, endPoint x: 233, endPoint y: 306, distance: 9.9
click at [233, 306] on div "tee-" at bounding box center [244, 311] width 37 height 28
type input "****"
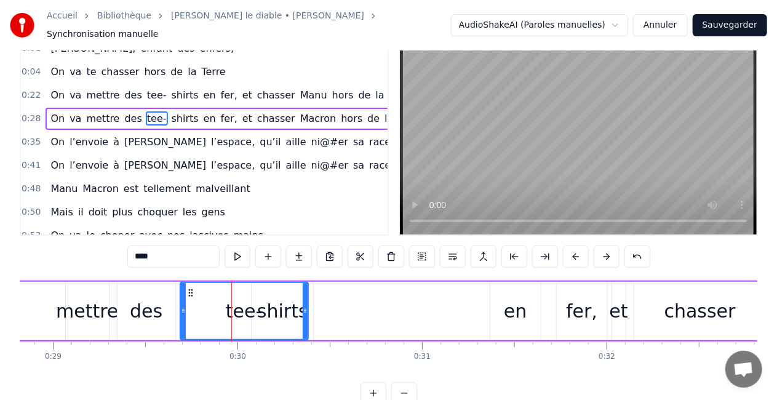
scroll to position [0, 0]
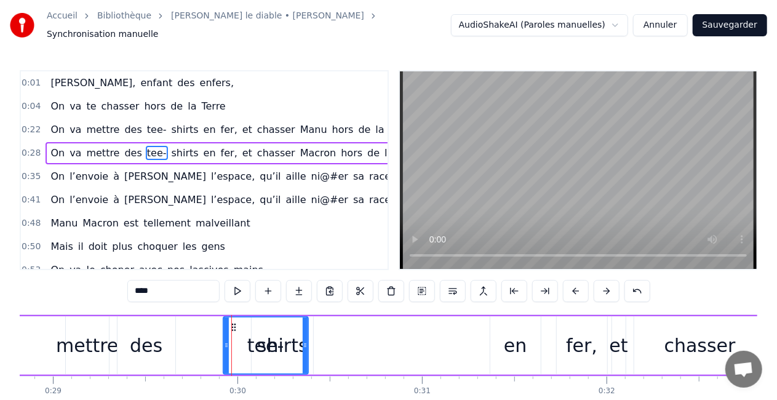
drag, startPoint x: 182, startPoint y: 338, endPoint x: 223, endPoint y: 341, distance: 41.3
click at [224, 341] on icon at bounding box center [226, 345] width 5 height 10
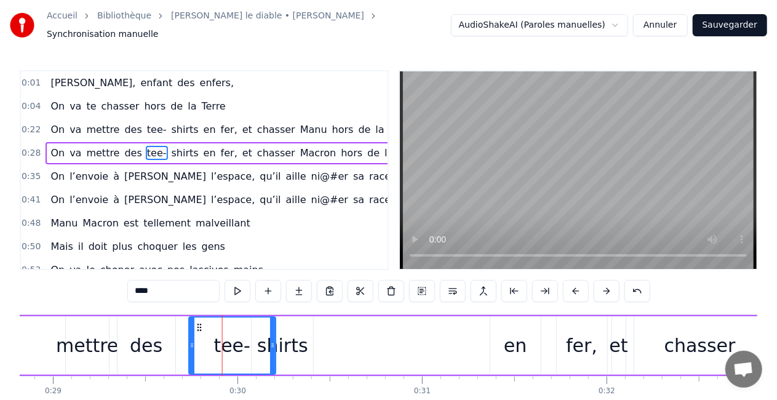
drag, startPoint x: 229, startPoint y: 319, endPoint x: 196, endPoint y: 317, distance: 32.7
click at [196, 322] on icon at bounding box center [199, 327] width 10 height 10
drag, startPoint x: 296, startPoint y: 343, endPoint x: 268, endPoint y: 341, distance: 28.4
click at [268, 341] on div "On va mettre des tee- shirts en fer, et [PERSON_NAME] Macron hors de la Terre," at bounding box center [544, 345] width 1258 height 61
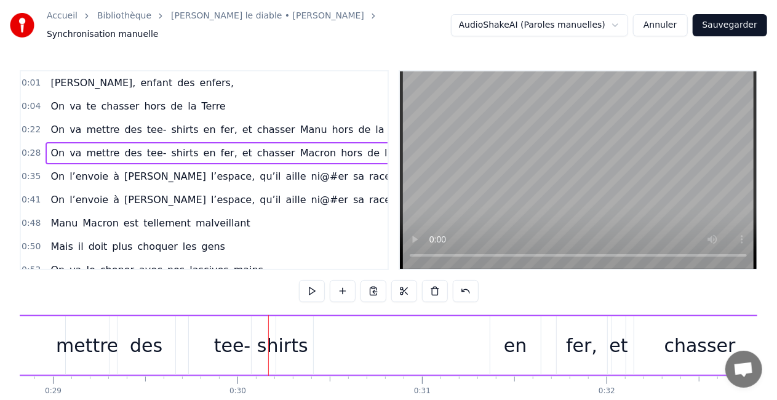
click at [272, 341] on div "shirts" at bounding box center [282, 346] width 51 height 28
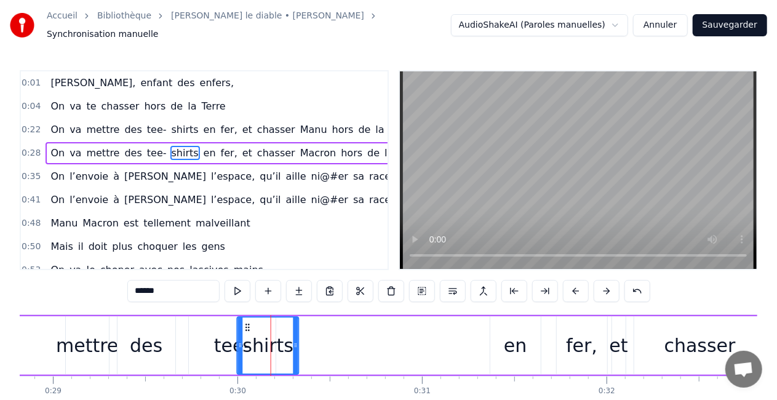
drag, startPoint x: 263, startPoint y: 321, endPoint x: 249, endPoint y: 321, distance: 14.1
click at [249, 327] on circle at bounding box center [249, 327] width 1 height 1
click at [524, 343] on div "en" at bounding box center [515, 346] width 23 height 28
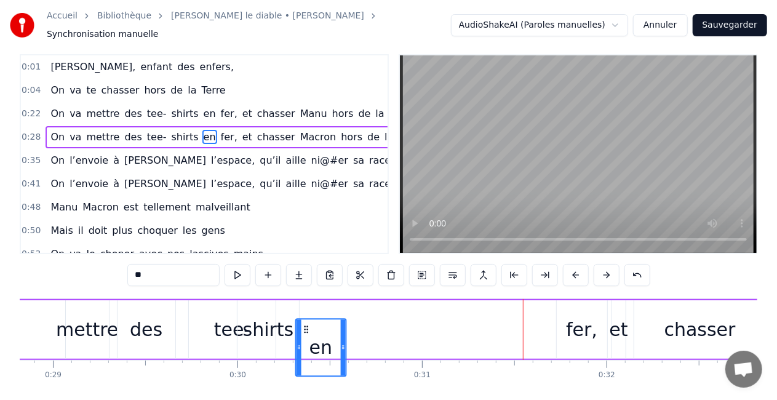
scroll to position [18, 0]
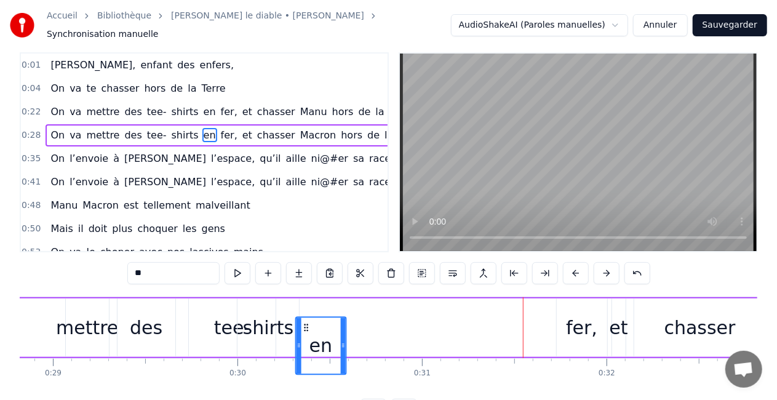
drag, startPoint x: 501, startPoint y: 319, endPoint x: 306, endPoint y: 321, distance: 194.4
click at [306, 322] on icon at bounding box center [306, 327] width 10 height 10
click at [578, 314] on div "fer," at bounding box center [581, 328] width 31 height 28
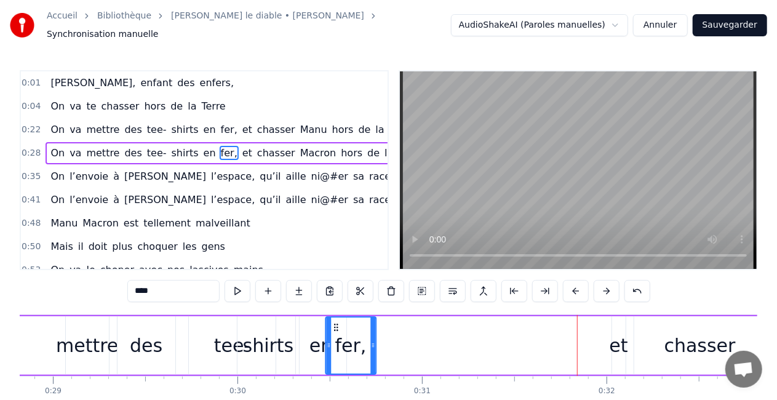
drag, startPoint x: 567, startPoint y: 322, endPoint x: 336, endPoint y: 302, distance: 231.6
click at [336, 302] on div "0:01 [PERSON_NAME], enfant des enfers, 0:04 On va [PERSON_NAME] hors de la Terr…" at bounding box center [389, 254] width 738 height 368
click at [618, 340] on div "et" at bounding box center [619, 346] width 18 height 28
type input "**"
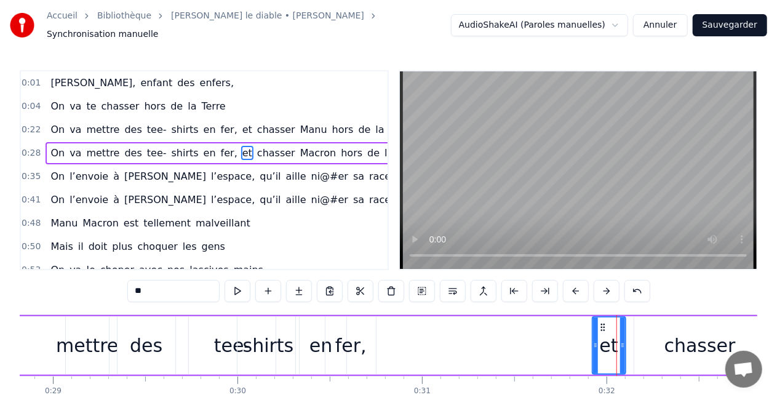
drag, startPoint x: 616, startPoint y: 340, endPoint x: 596, endPoint y: 339, distance: 19.7
click at [596, 340] on icon at bounding box center [595, 345] width 5 height 10
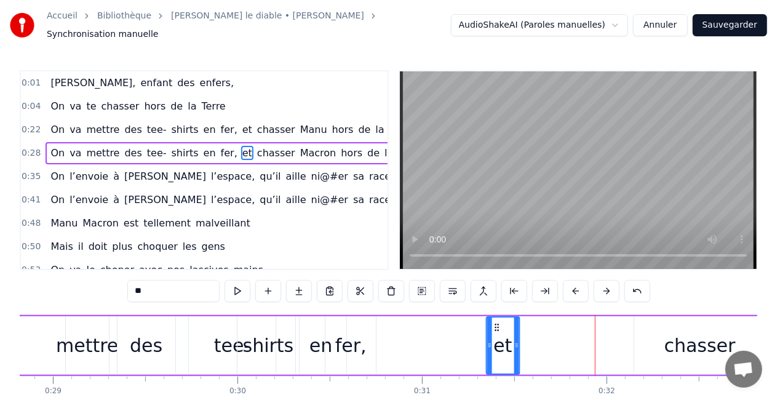
drag, startPoint x: 604, startPoint y: 322, endPoint x: 498, endPoint y: 324, distance: 105.8
click at [498, 324] on icon at bounding box center [497, 327] width 10 height 10
drag, startPoint x: 698, startPoint y: 340, endPoint x: 568, endPoint y: 330, distance: 129.6
click at [568, 330] on div "On va mettre des tee- shirts en fer, et [PERSON_NAME] Macron hors de la Terre," at bounding box center [544, 345] width 1258 height 61
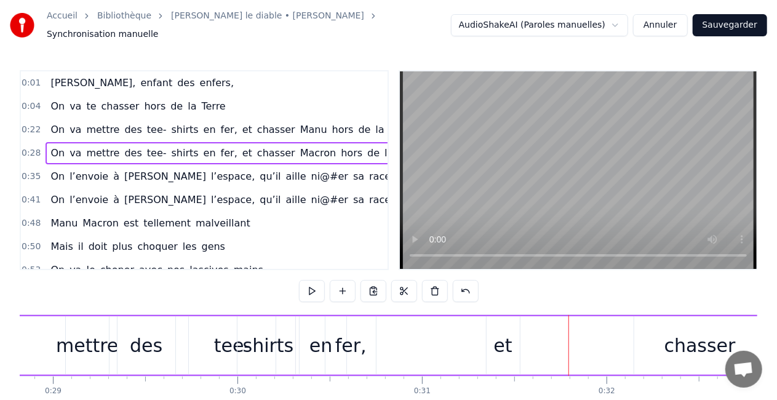
click at [673, 341] on div "chasser" at bounding box center [699, 346] width 71 height 28
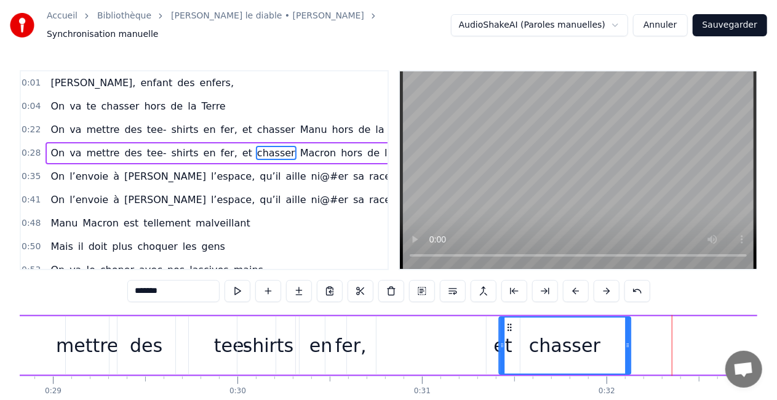
drag, startPoint x: 644, startPoint y: 319, endPoint x: 511, endPoint y: 321, distance: 133.5
click at [511, 322] on icon at bounding box center [509, 327] width 10 height 10
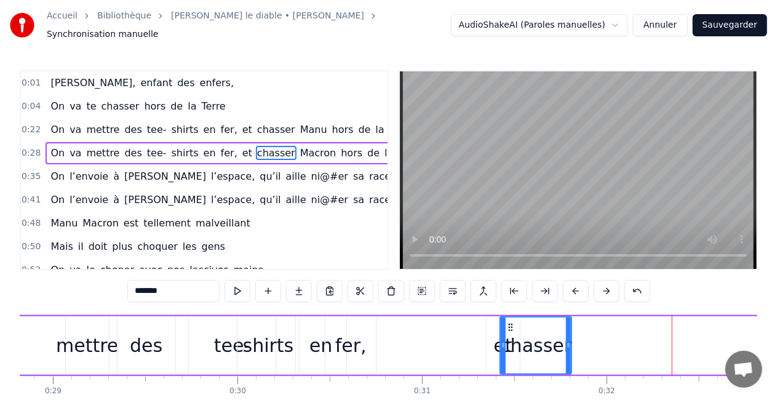
drag, startPoint x: 626, startPoint y: 339, endPoint x: 567, endPoint y: 339, distance: 59.1
click at [567, 340] on icon at bounding box center [568, 345] width 5 height 10
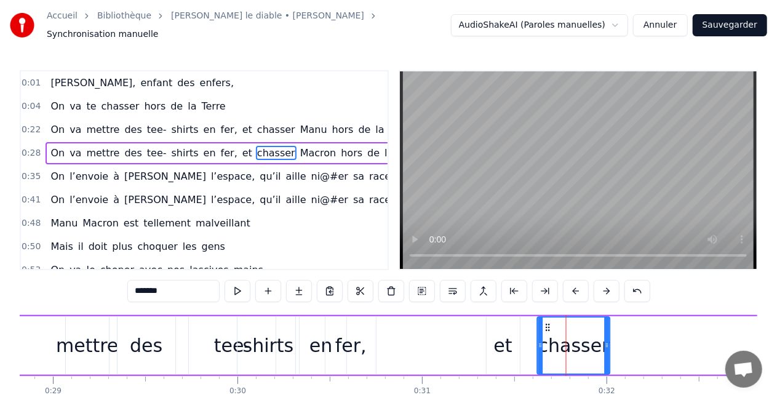
drag, startPoint x: 508, startPoint y: 321, endPoint x: 546, endPoint y: 325, distance: 37.7
click at [546, 325] on icon at bounding box center [548, 327] width 10 height 10
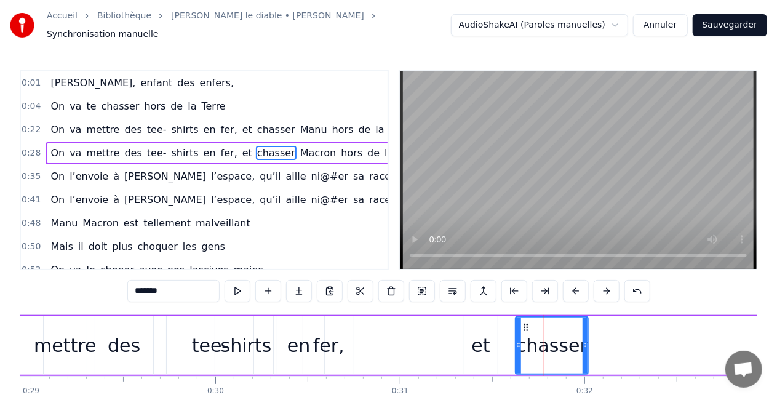
click at [663, 352] on div "On va mettre des tee- shirts en fer, et [PERSON_NAME] Macron hors de la Terre," at bounding box center [522, 345] width 1258 height 61
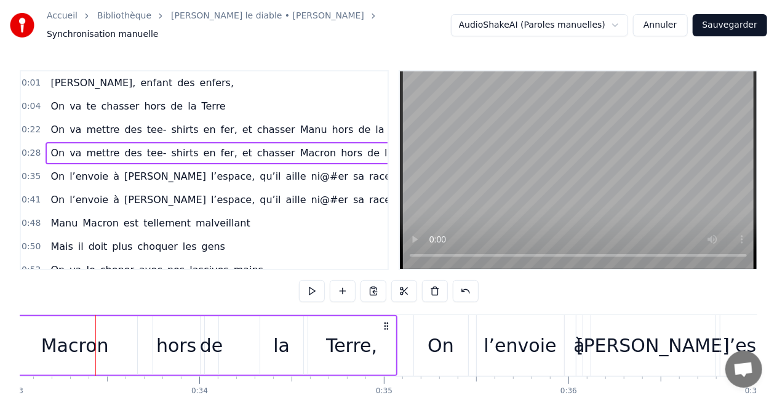
scroll to position [0, 6109]
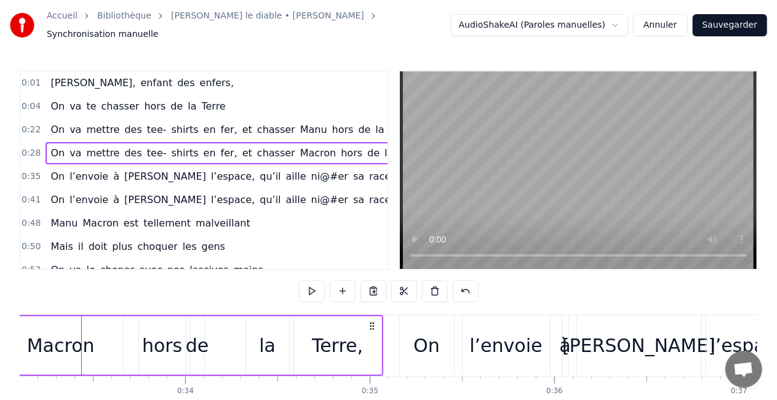
click at [717, 26] on button "Sauvegarder" at bounding box center [730, 25] width 74 height 22
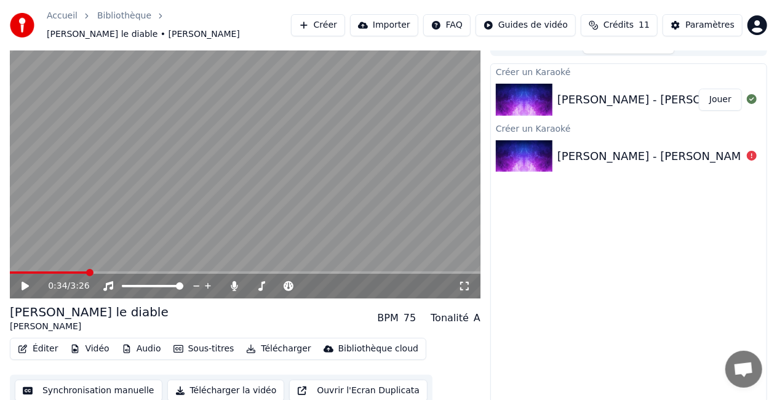
scroll to position [17, 0]
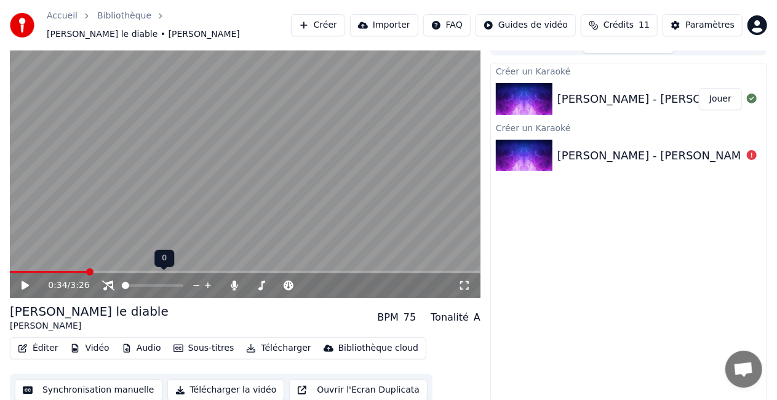
click at [122, 282] on span at bounding box center [125, 285] width 7 height 7
click at [15, 263] on video at bounding box center [245, 165] width 471 height 265
click at [183, 289] on span at bounding box center [179, 285] width 7 height 7
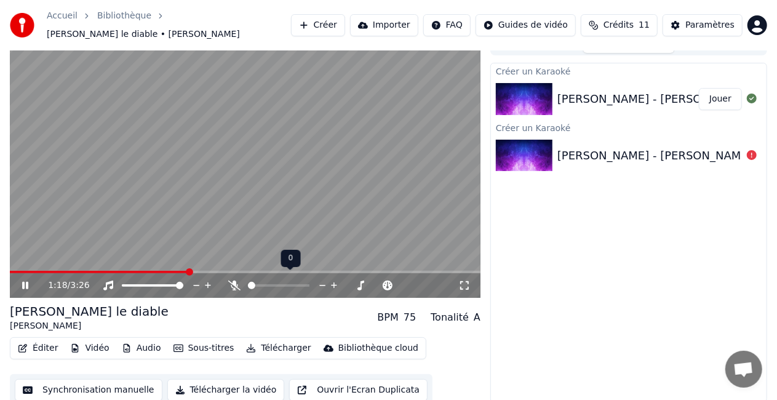
click at [248, 282] on span at bounding box center [251, 285] width 7 height 7
click at [309, 289] on span at bounding box center [305, 285] width 7 height 7
click at [28, 282] on icon at bounding box center [25, 285] width 6 height 7
